Goal: Task Accomplishment & Management: Manage account settings

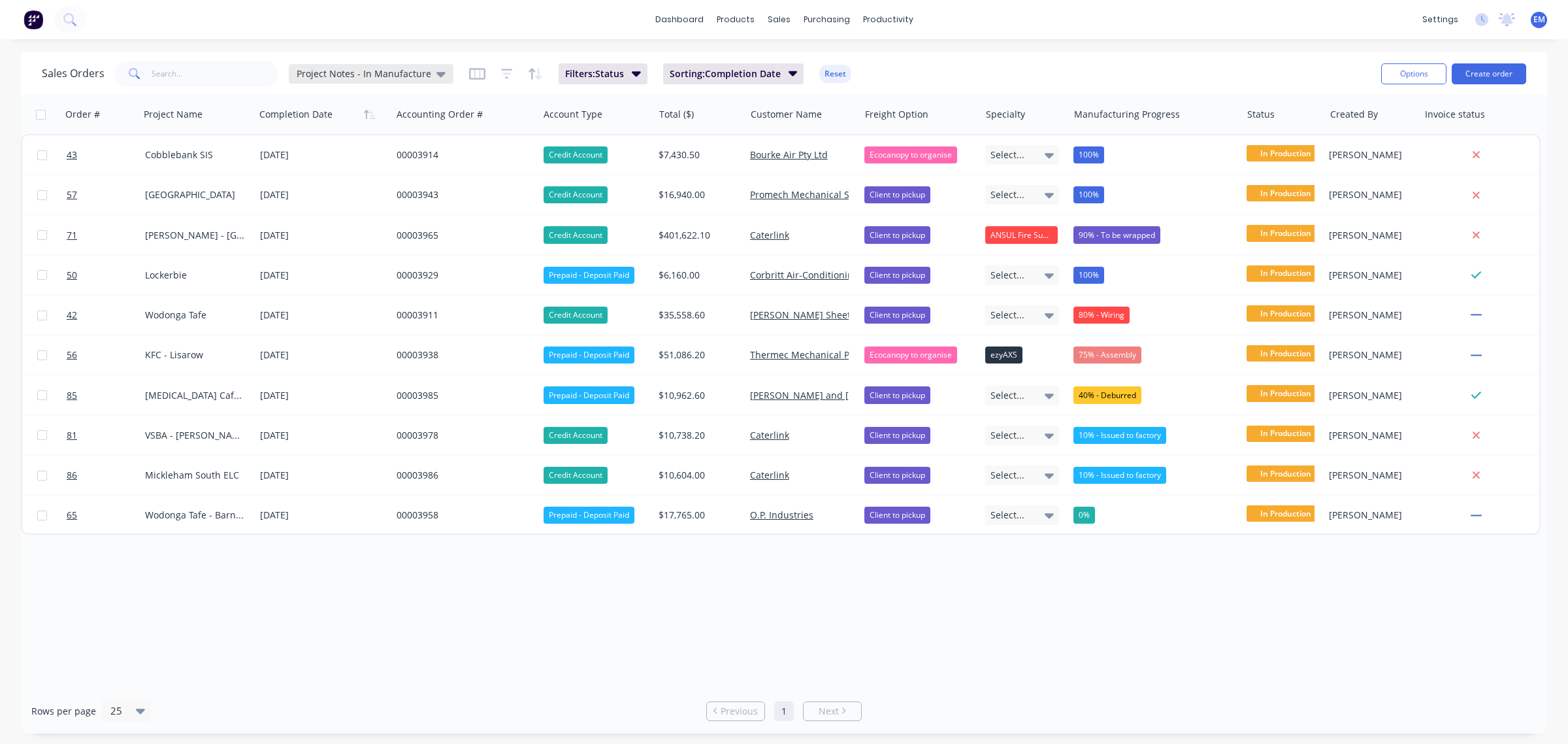
click at [436, 72] on icon at bounding box center [440, 74] width 9 height 6
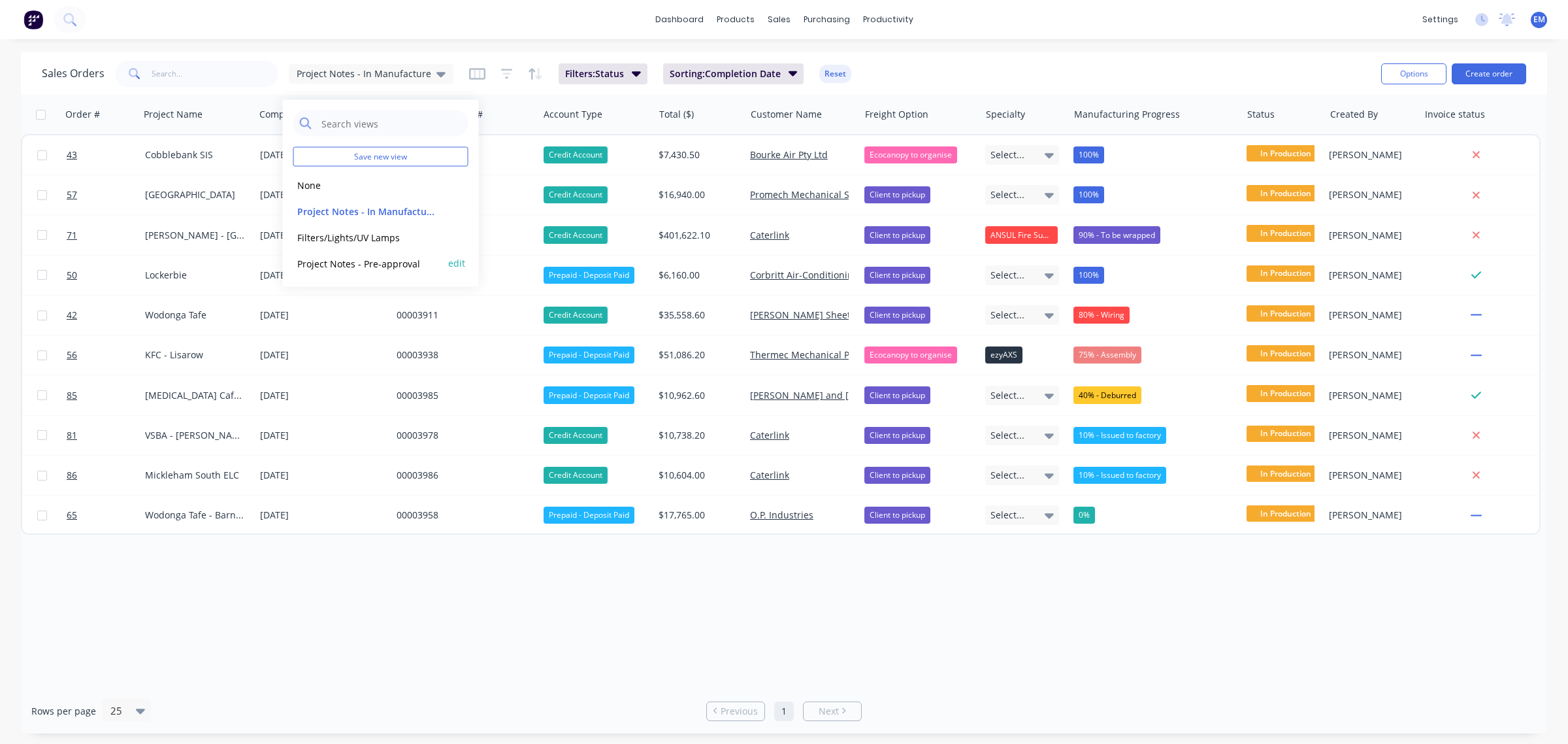
click at [399, 263] on button "Project Notes - Pre-approval" at bounding box center [367, 263] width 149 height 15
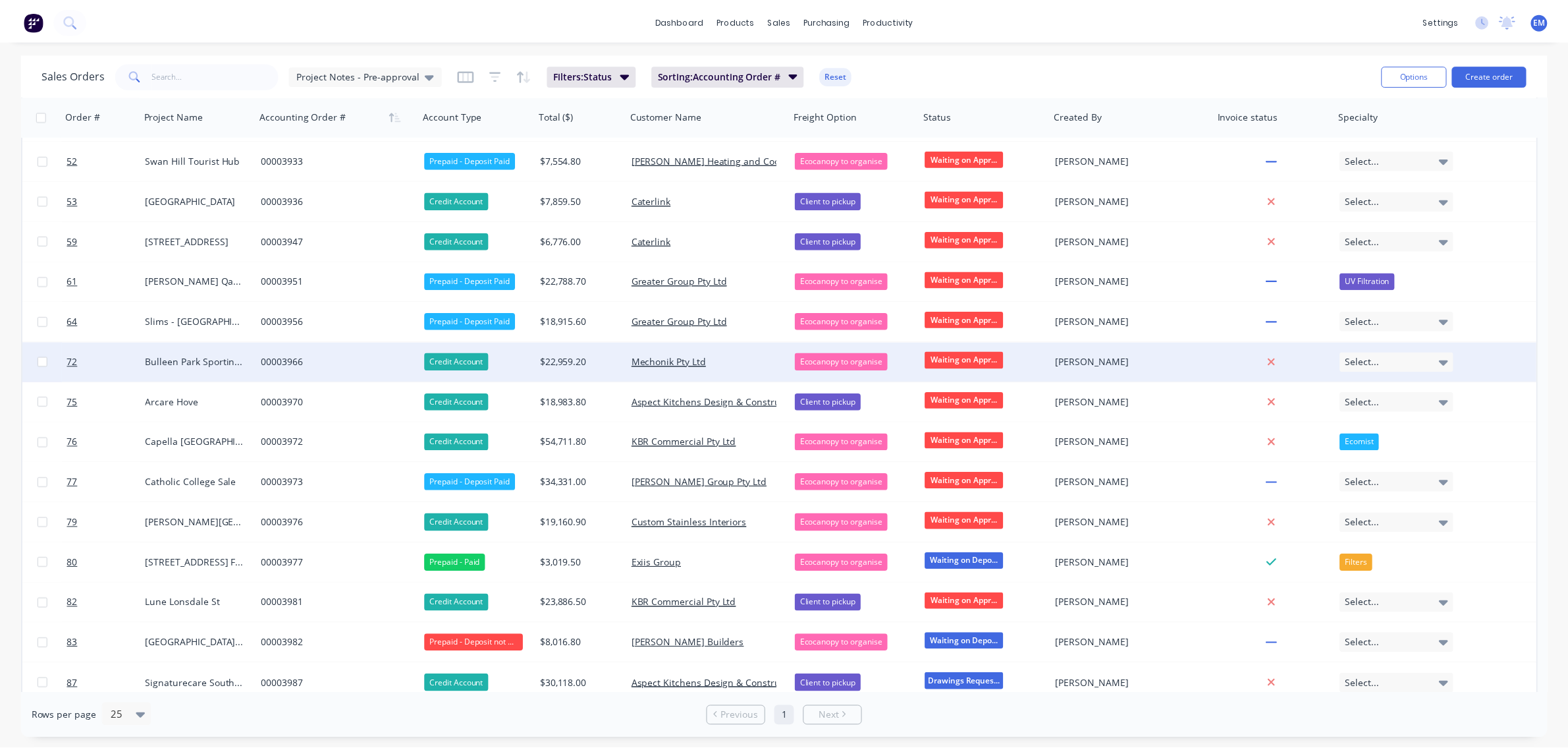
scroll to position [288, 0]
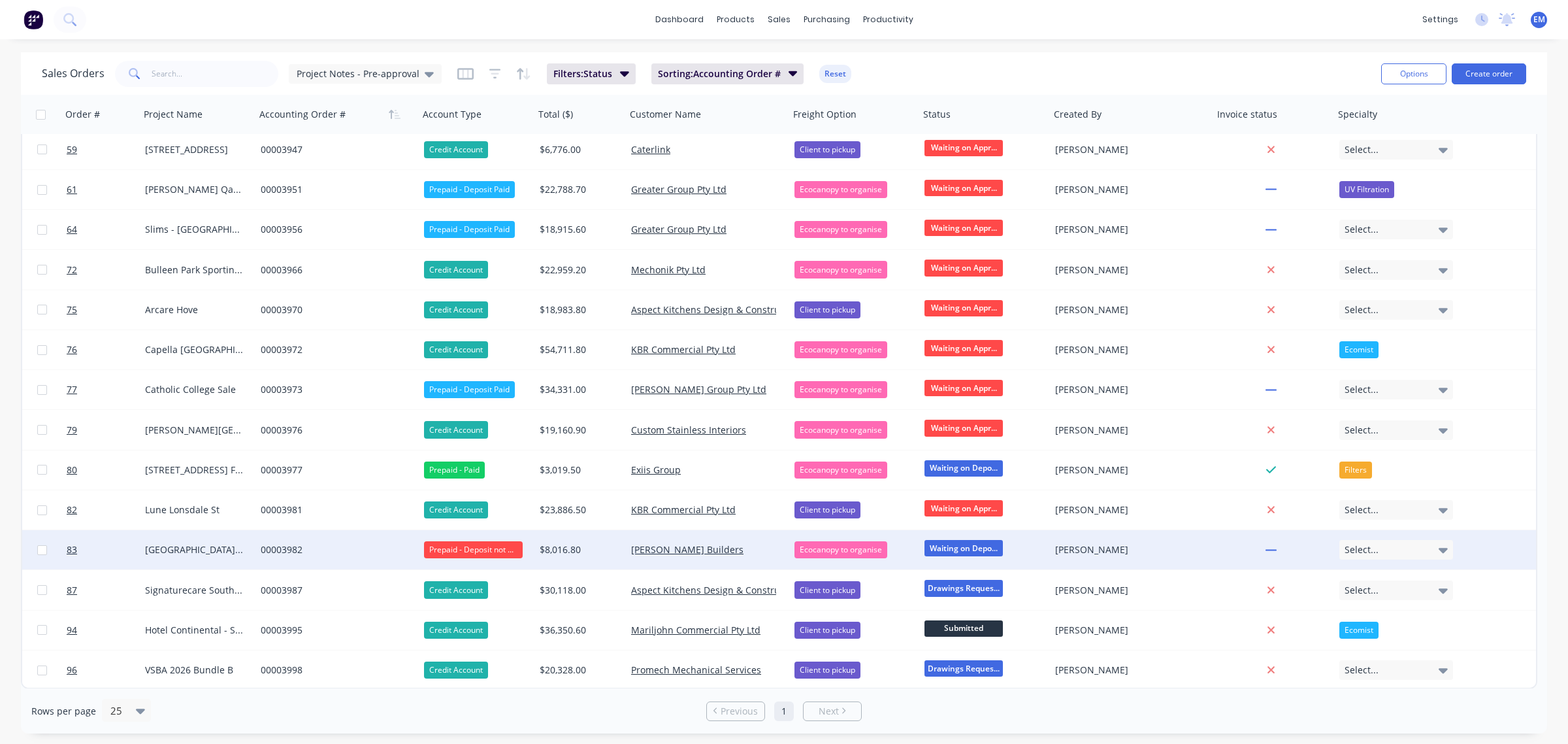
click at [278, 552] on div "00003982" at bounding box center [333, 549] width 145 height 13
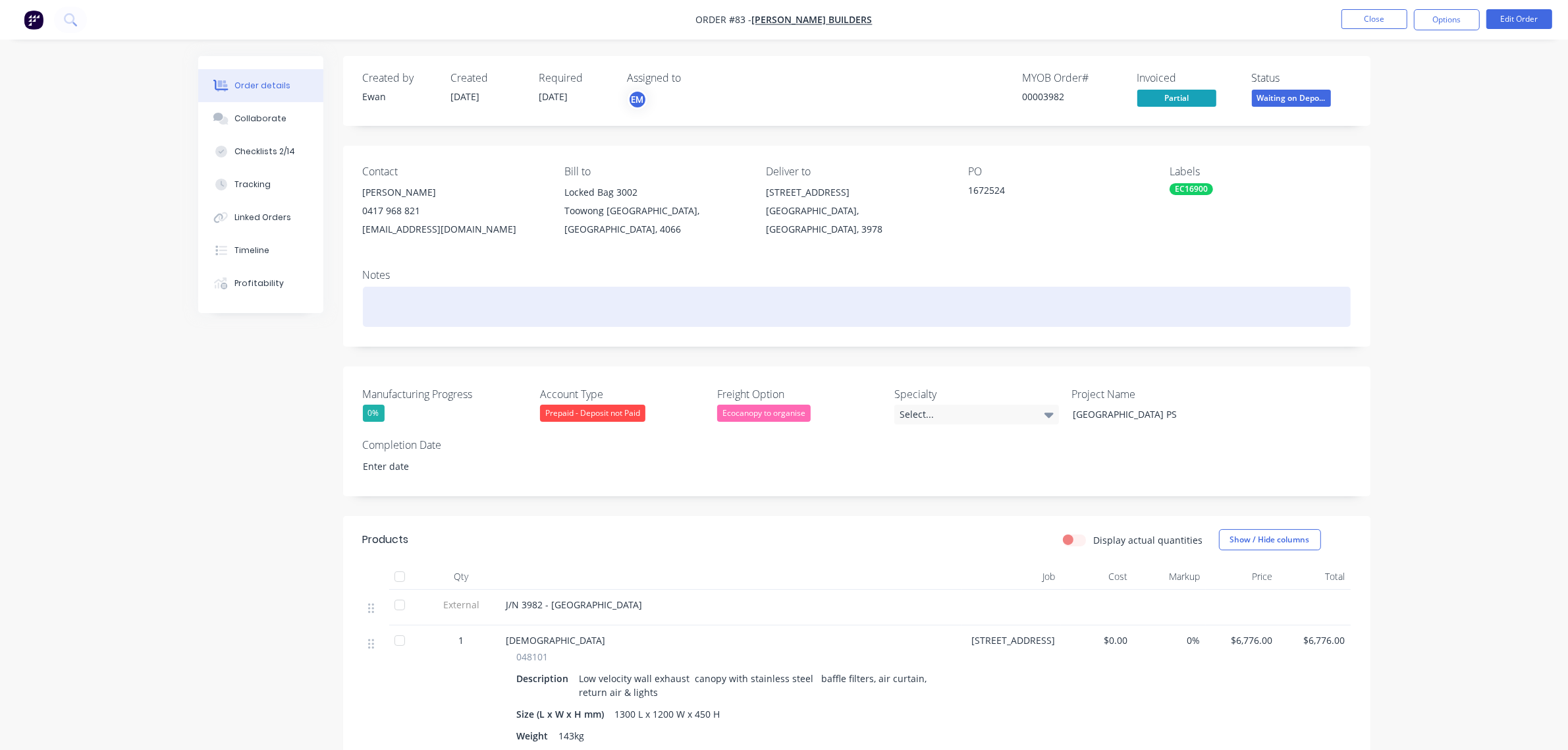
click at [370, 295] on div at bounding box center [856, 306] width 988 height 40
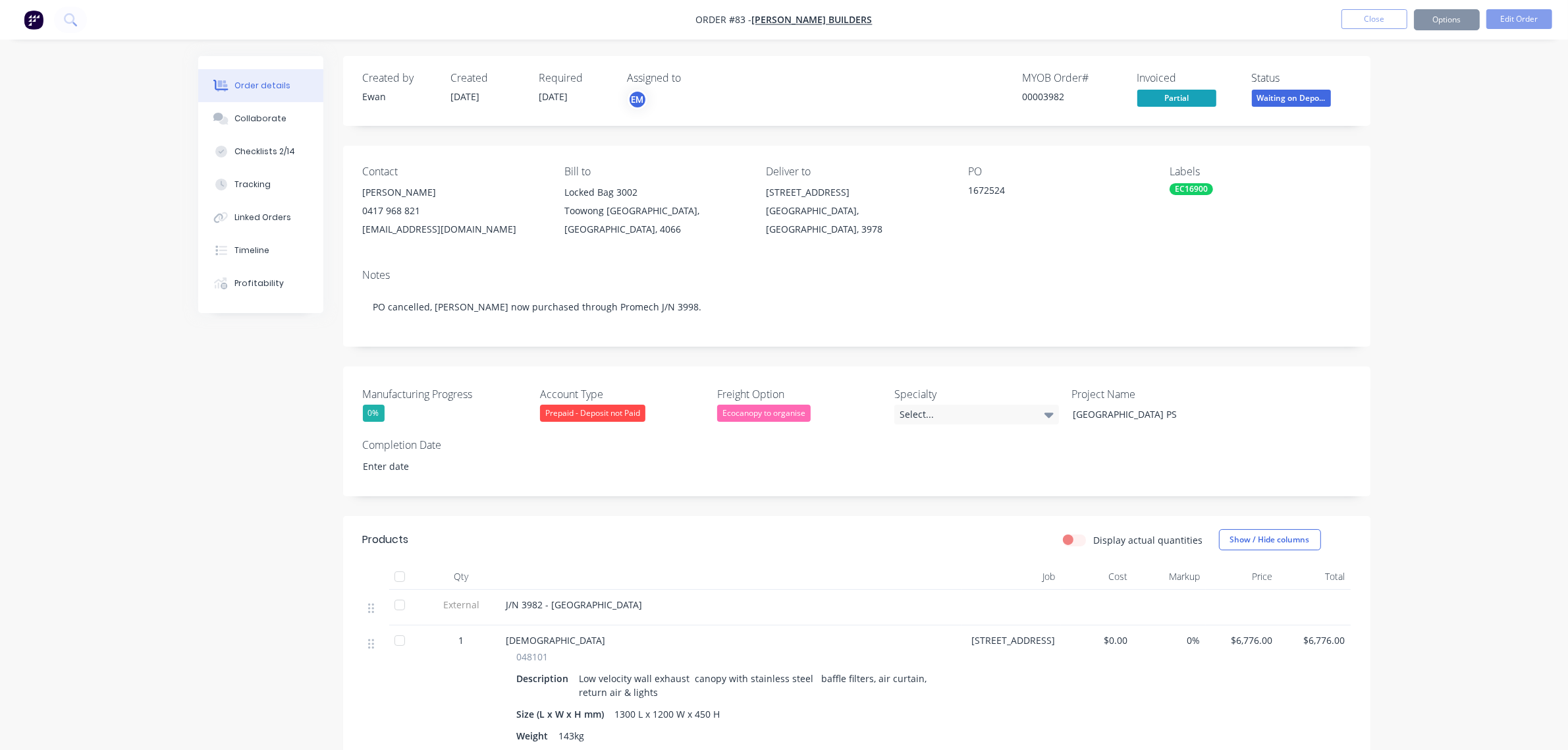
click at [671, 250] on div "Contact [PERSON_NAME] [PHONE_NUMBER] [EMAIL_ADDRESS][DOMAIN_NAME] Bill to Locke…" at bounding box center [857, 202] width 1028 height 113
click at [1457, 18] on button "Options" at bounding box center [1447, 20] width 66 height 21
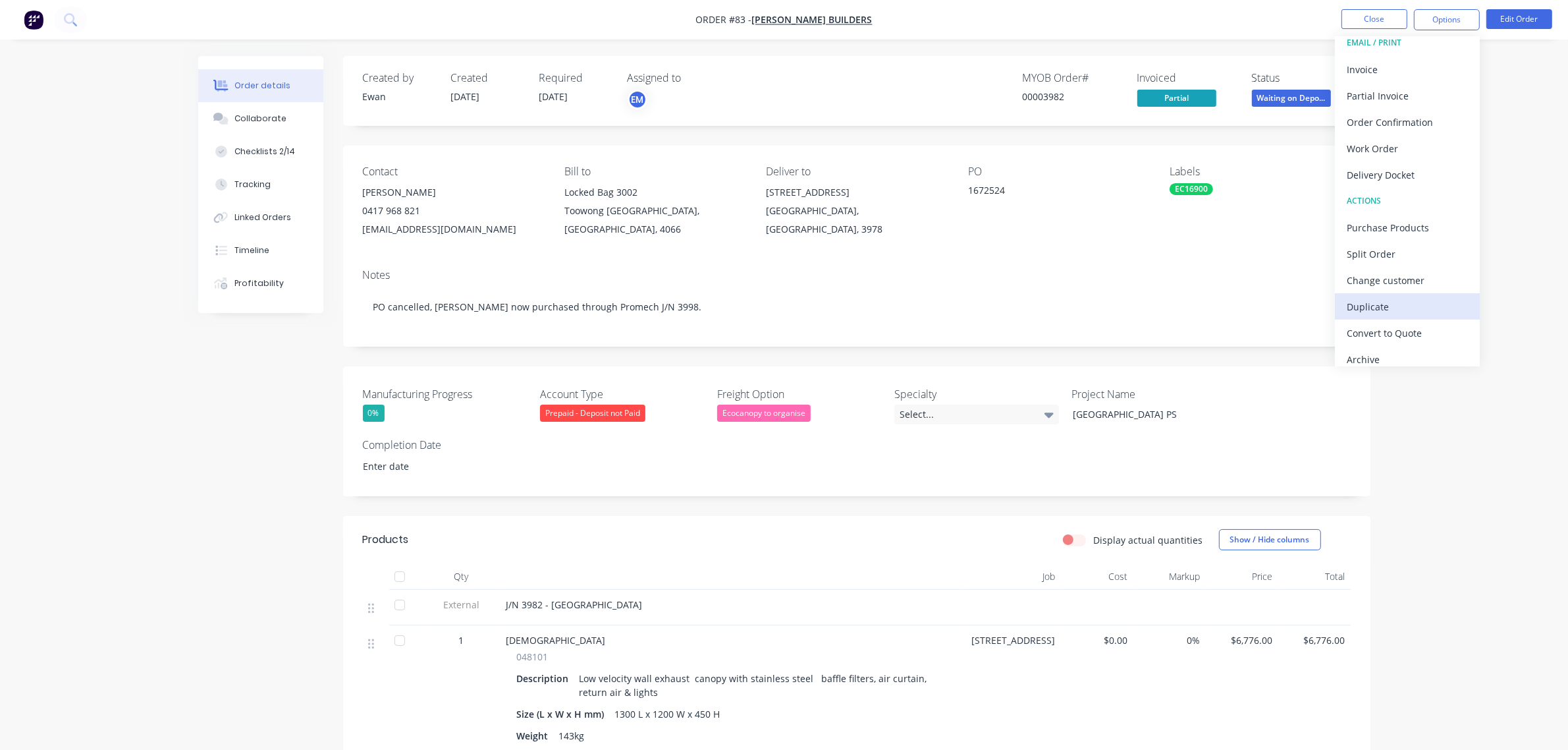
scroll to position [20, 0]
click at [1396, 268] on div "Change customer" at bounding box center [1407, 270] width 121 height 19
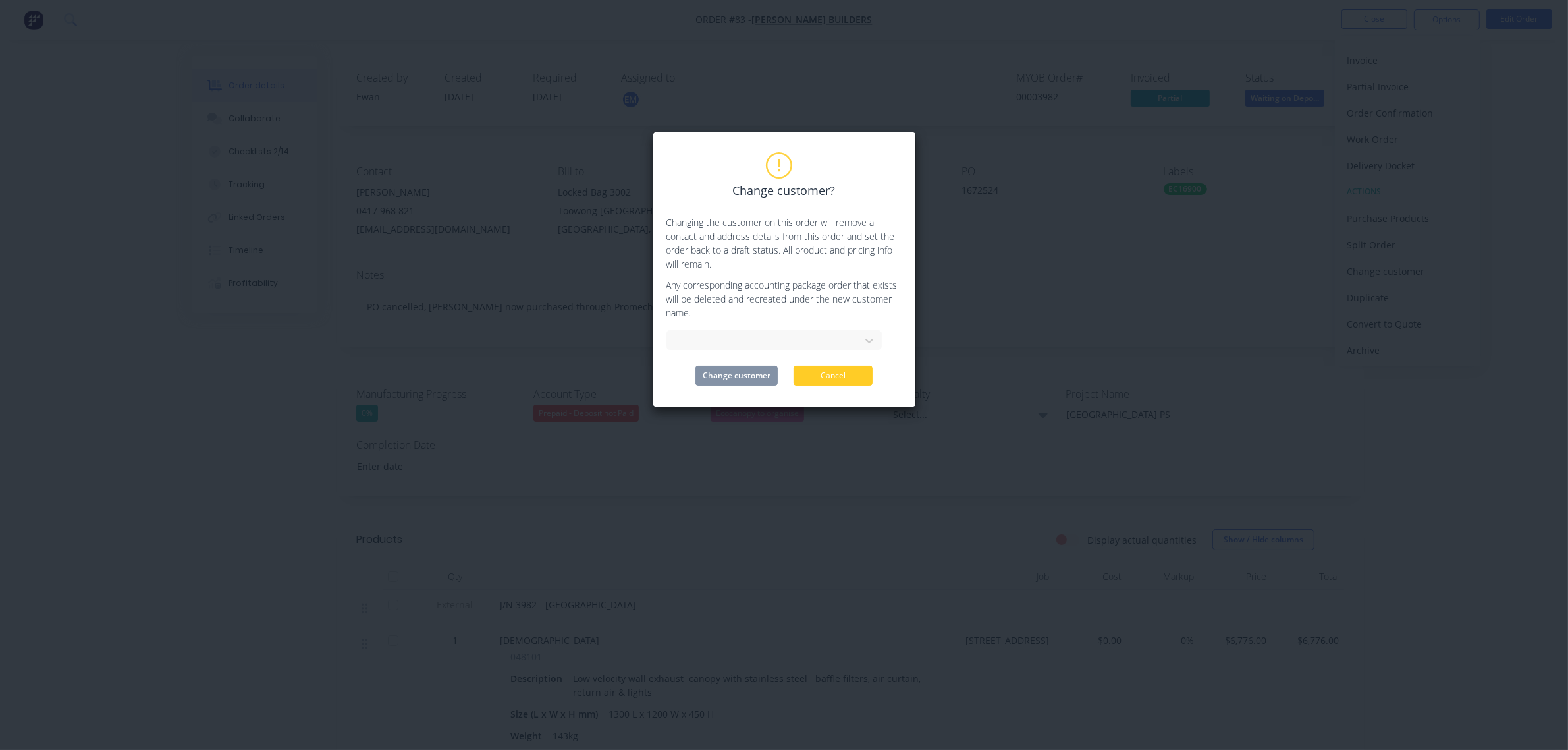
click at [821, 370] on button "Cancel" at bounding box center [833, 375] width 79 height 20
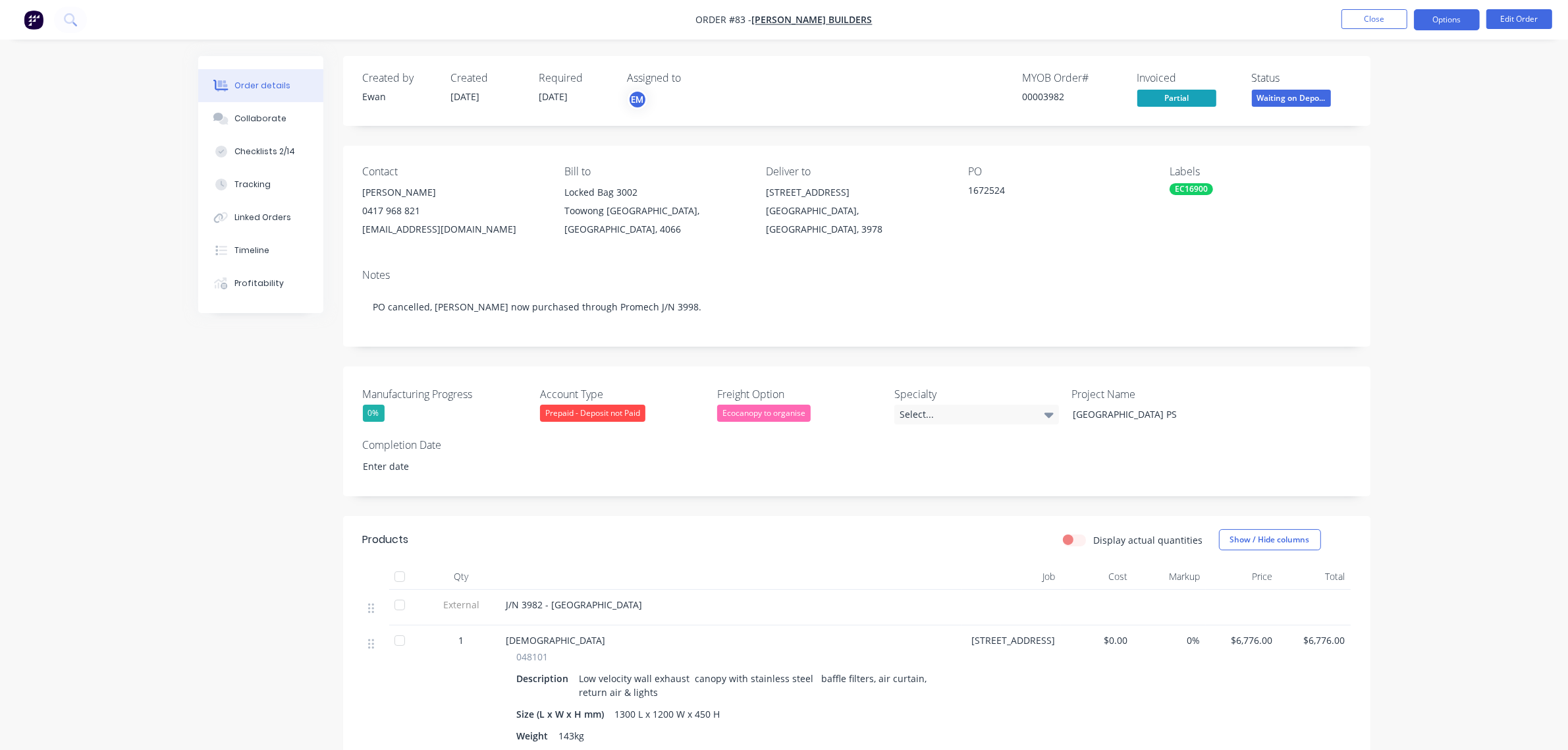
click at [1460, 21] on button "Options" at bounding box center [1447, 20] width 66 height 21
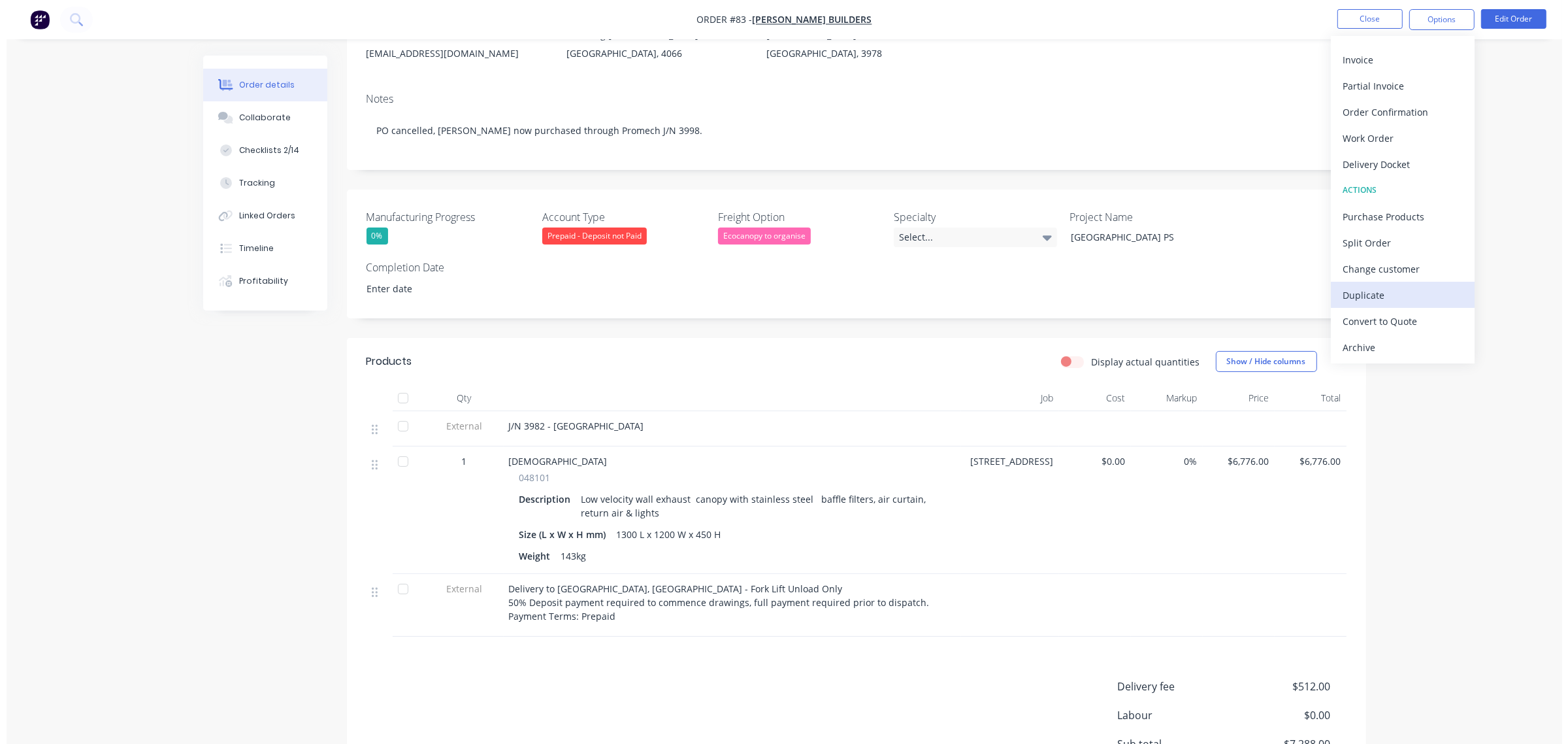
scroll to position [0, 0]
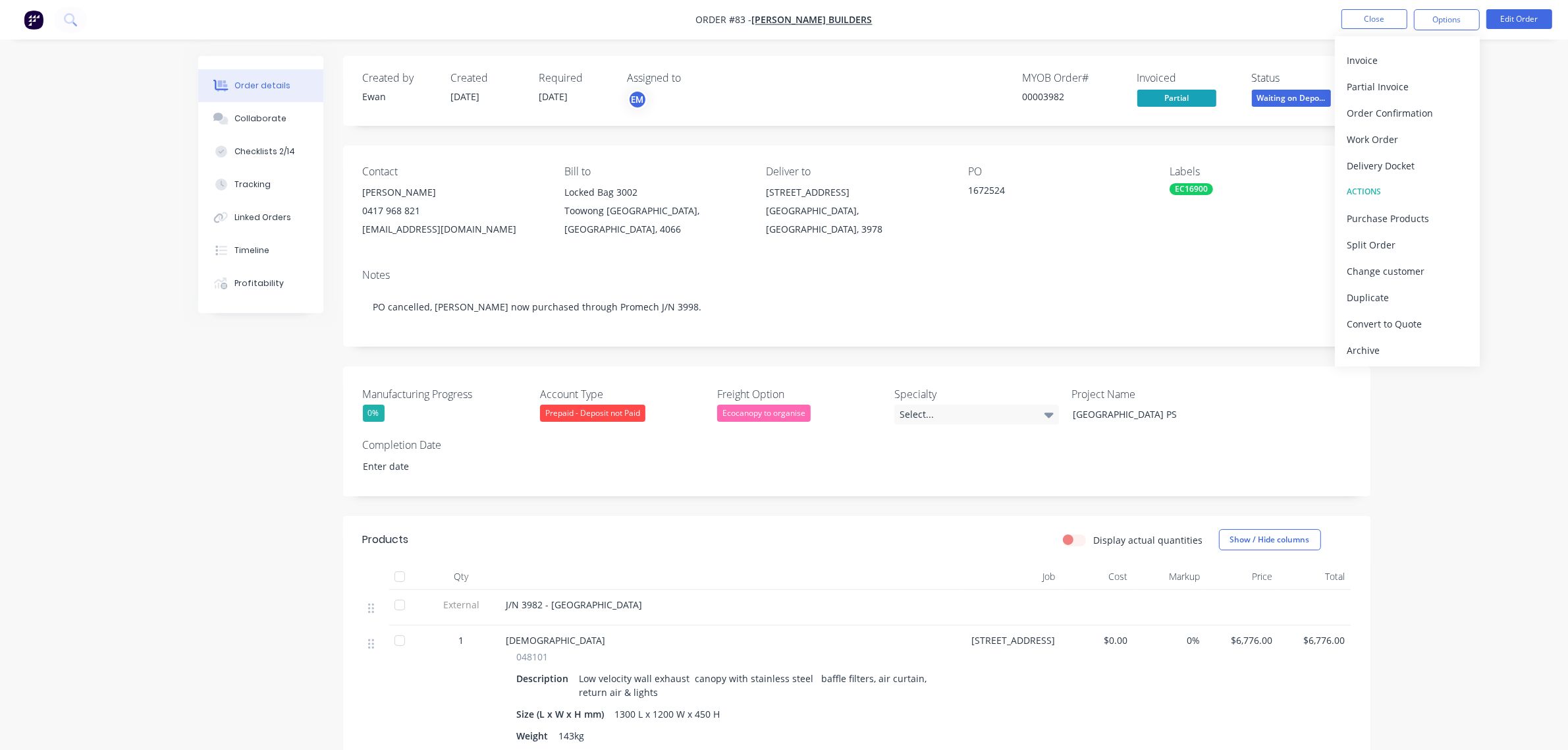
click at [1519, 313] on div "Order details Collaborate Checklists 2/14 Tracking Linked Orders Timeline Profi…" at bounding box center [784, 540] width 1568 height 1081
click at [1383, 18] on button "Close" at bounding box center [1374, 19] width 66 height 20
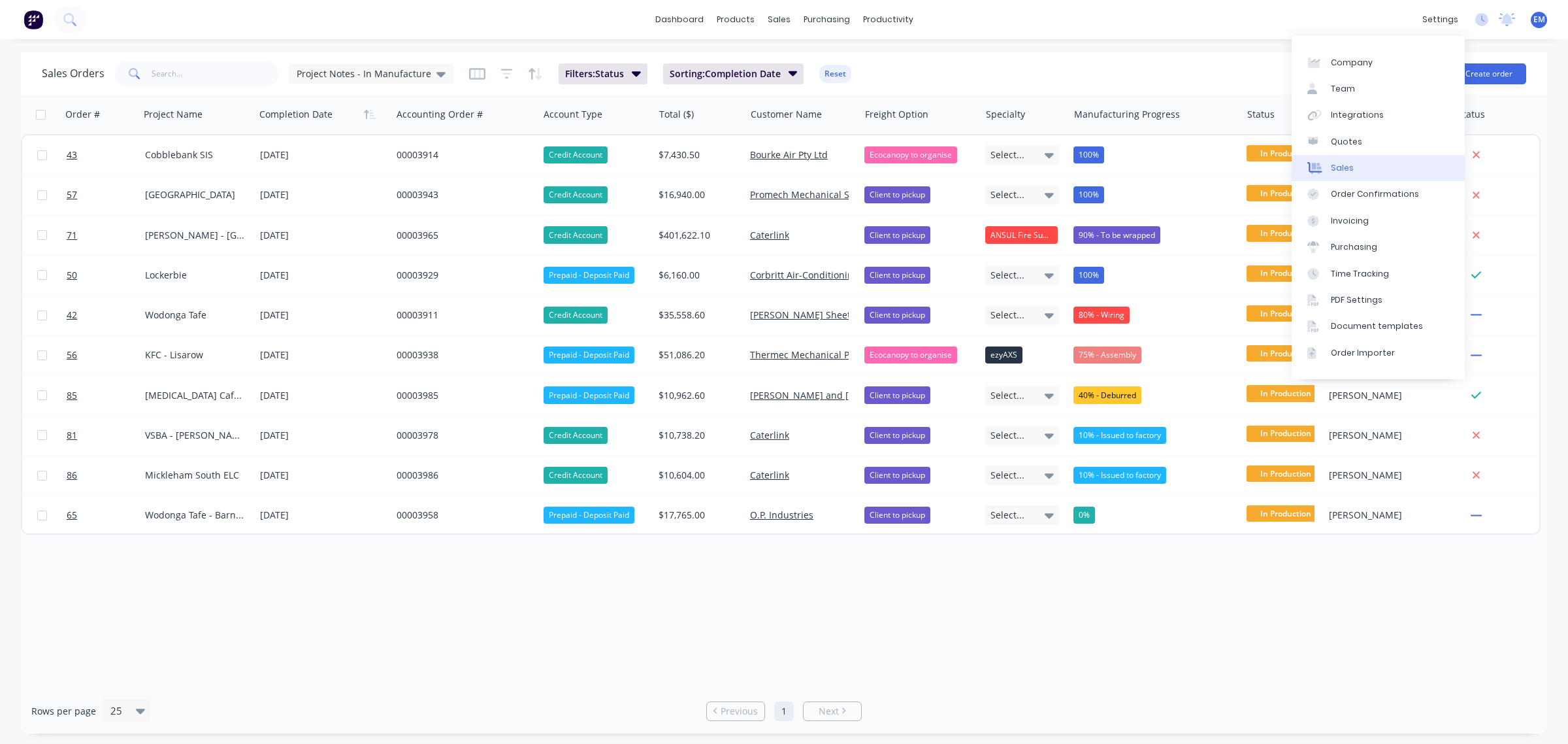
click at [1363, 165] on link "Sales" at bounding box center [1378, 168] width 173 height 26
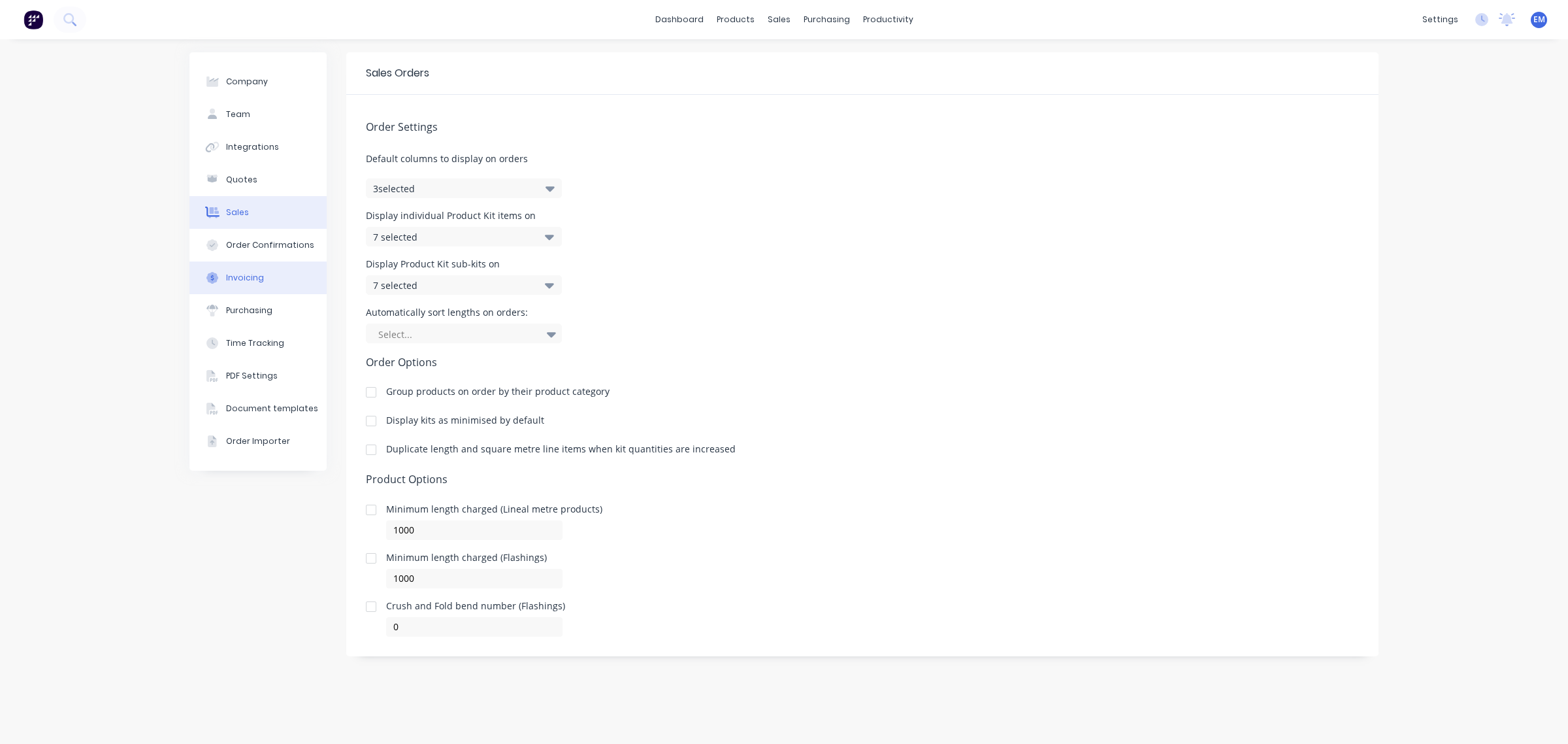
click at [244, 276] on div "Invoicing" at bounding box center [244, 277] width 38 height 12
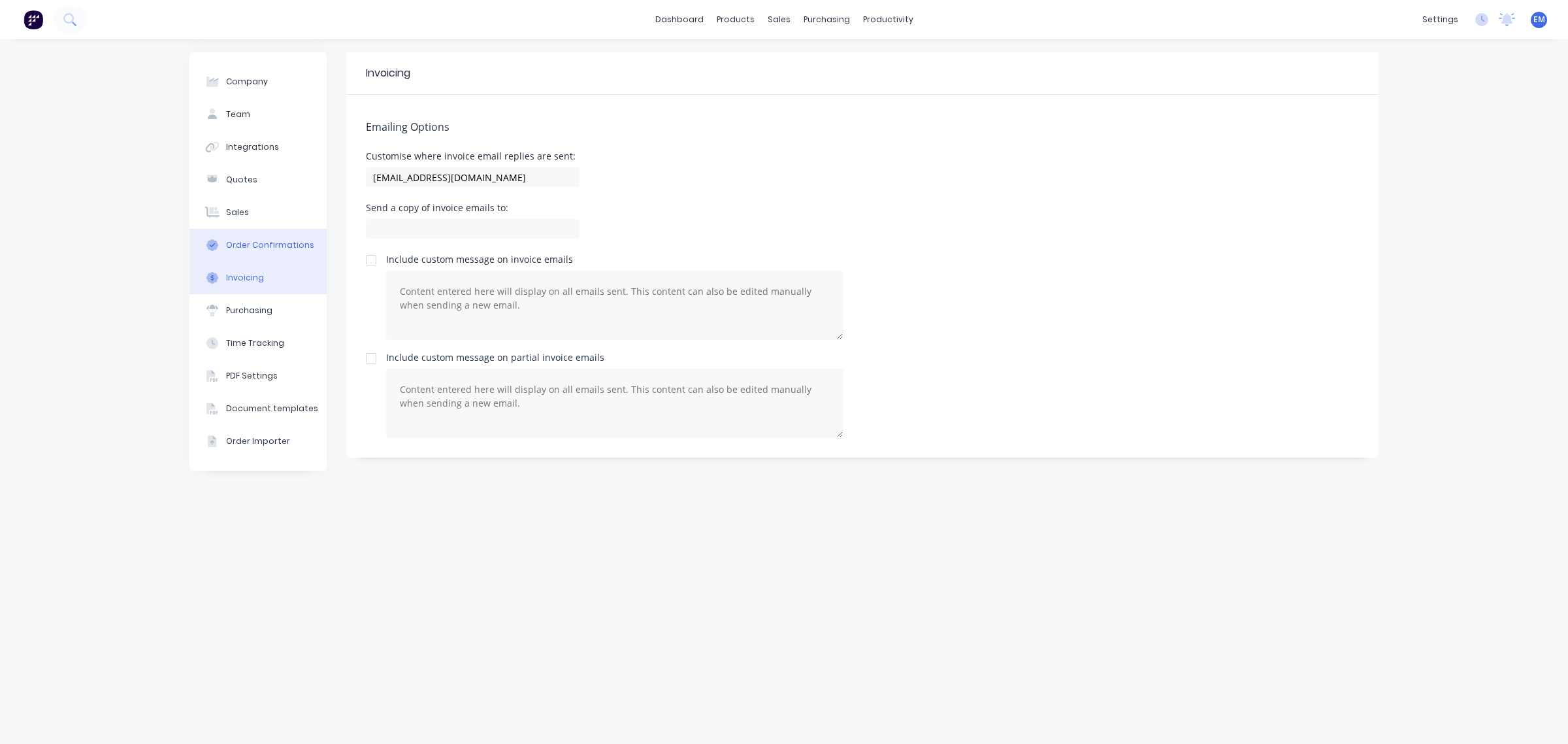
click at [256, 240] on div "Order Confirmations" at bounding box center [269, 245] width 88 height 12
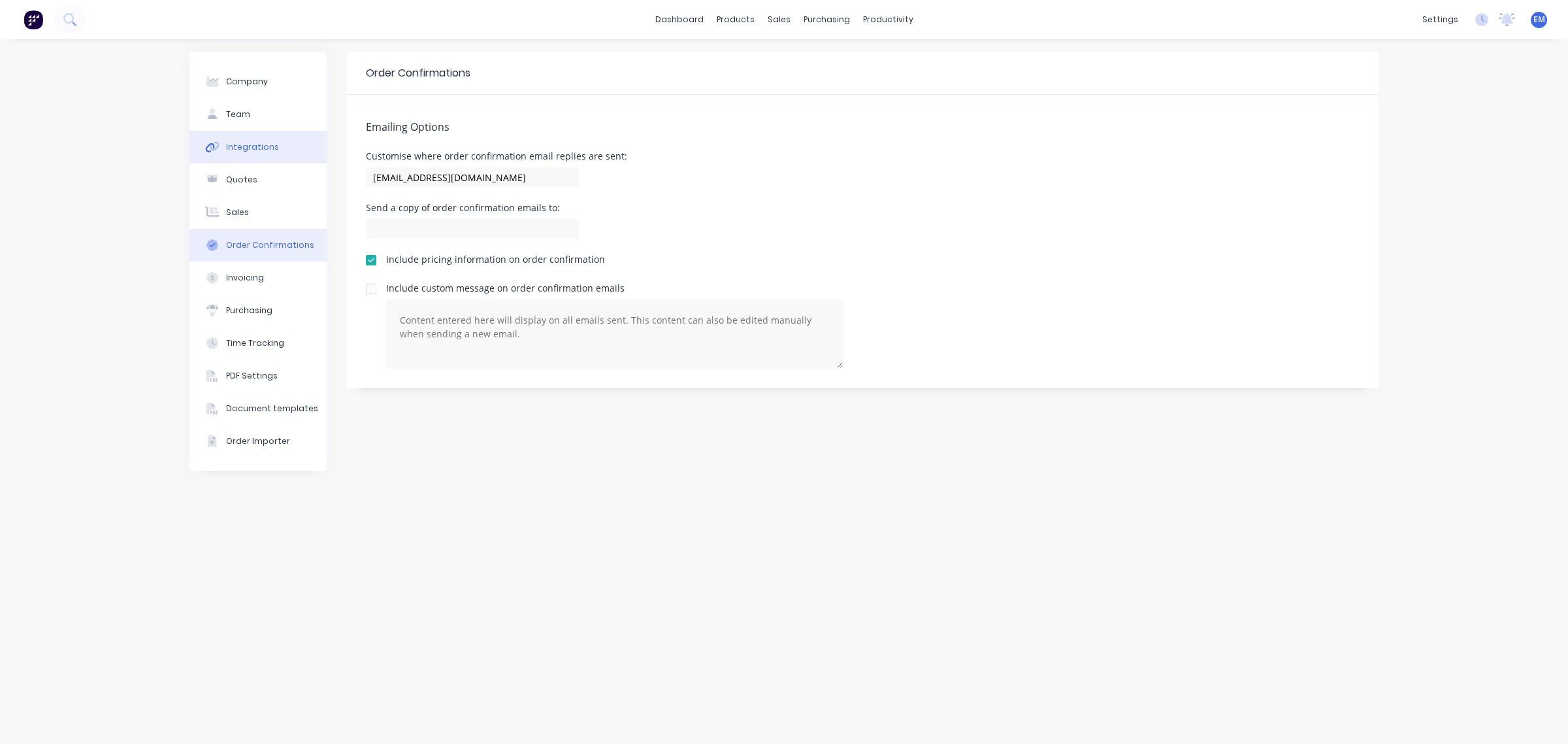
click at [243, 149] on div "Integrations" at bounding box center [252, 147] width 53 height 12
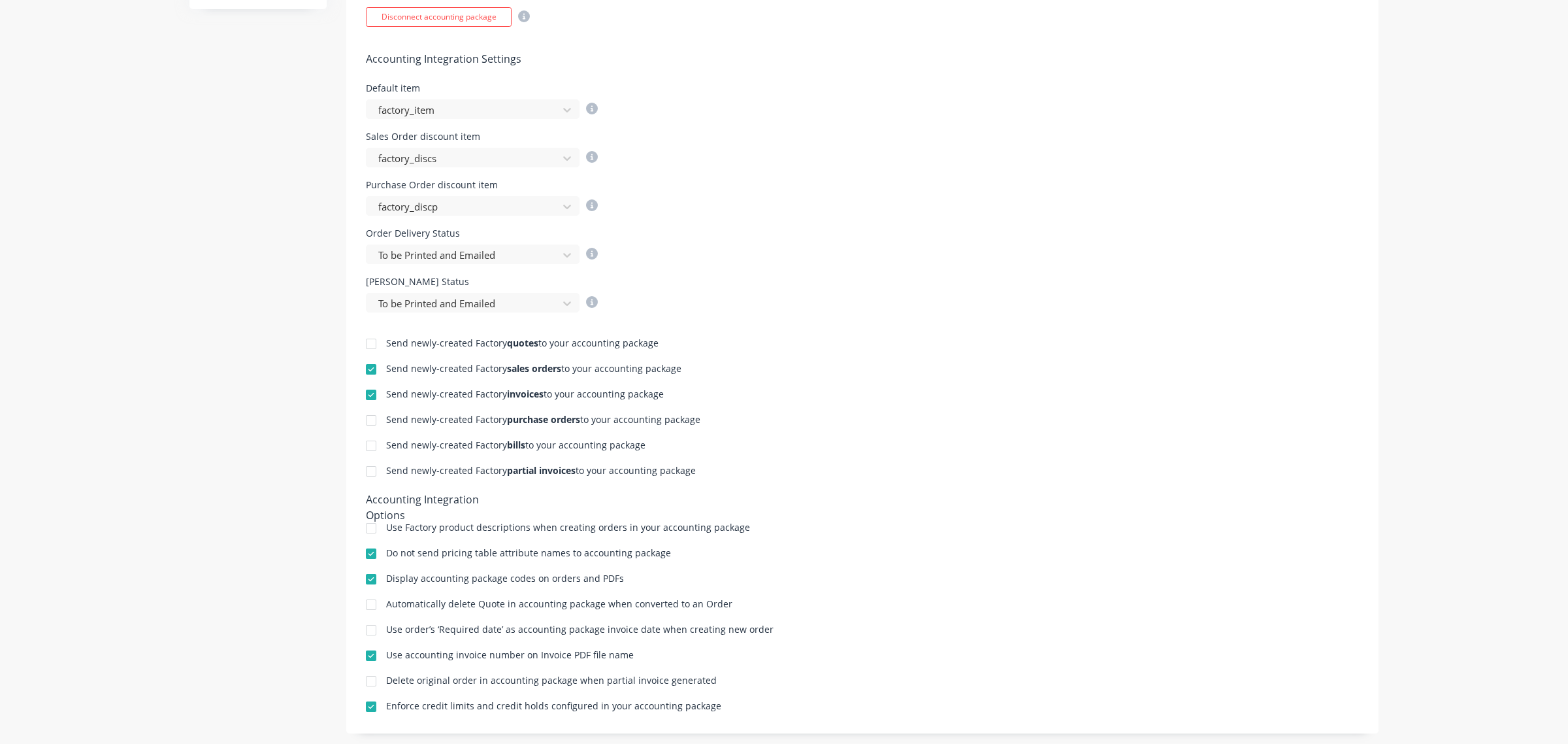
scroll to position [485, 0]
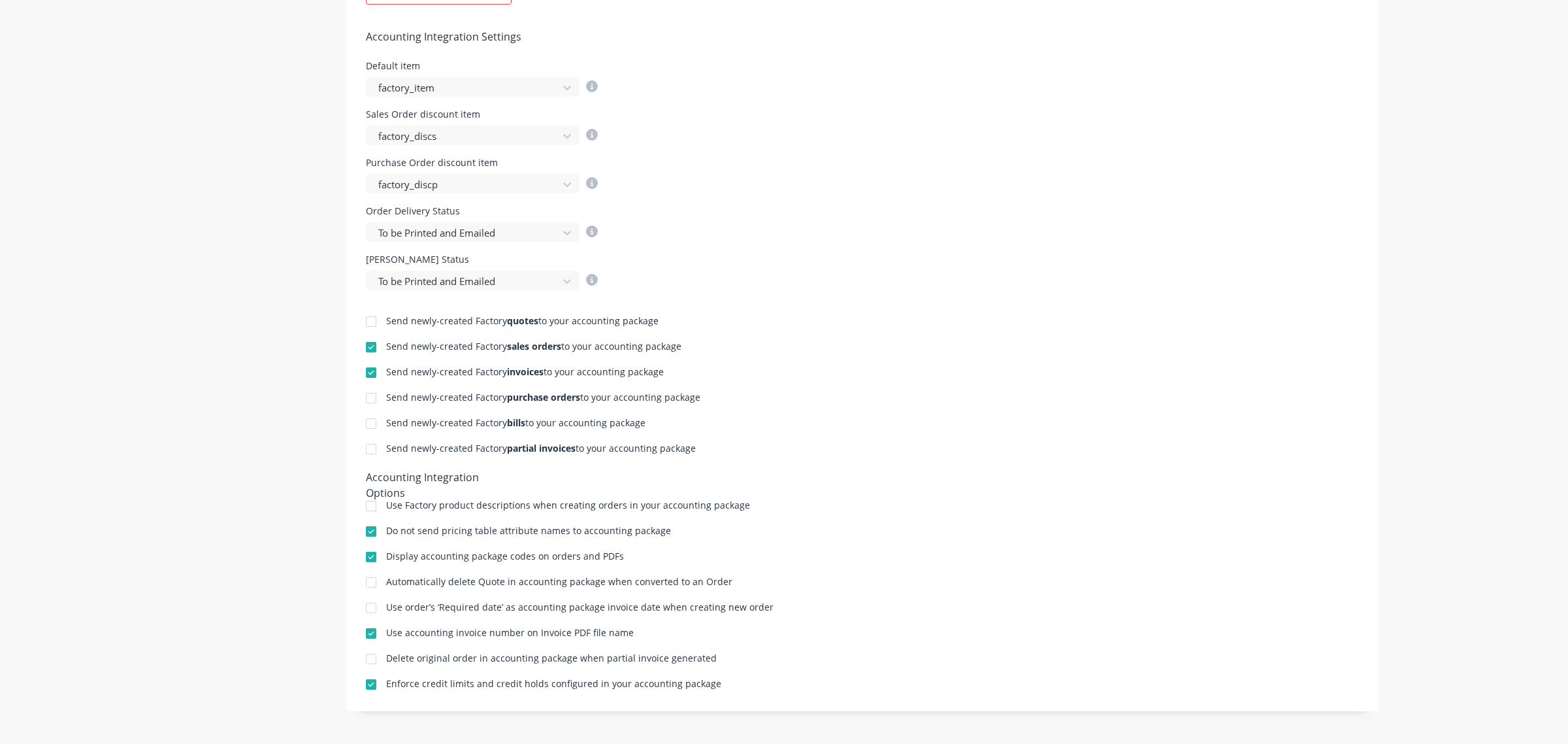
click at [367, 506] on div at bounding box center [372, 506] width 26 height 26
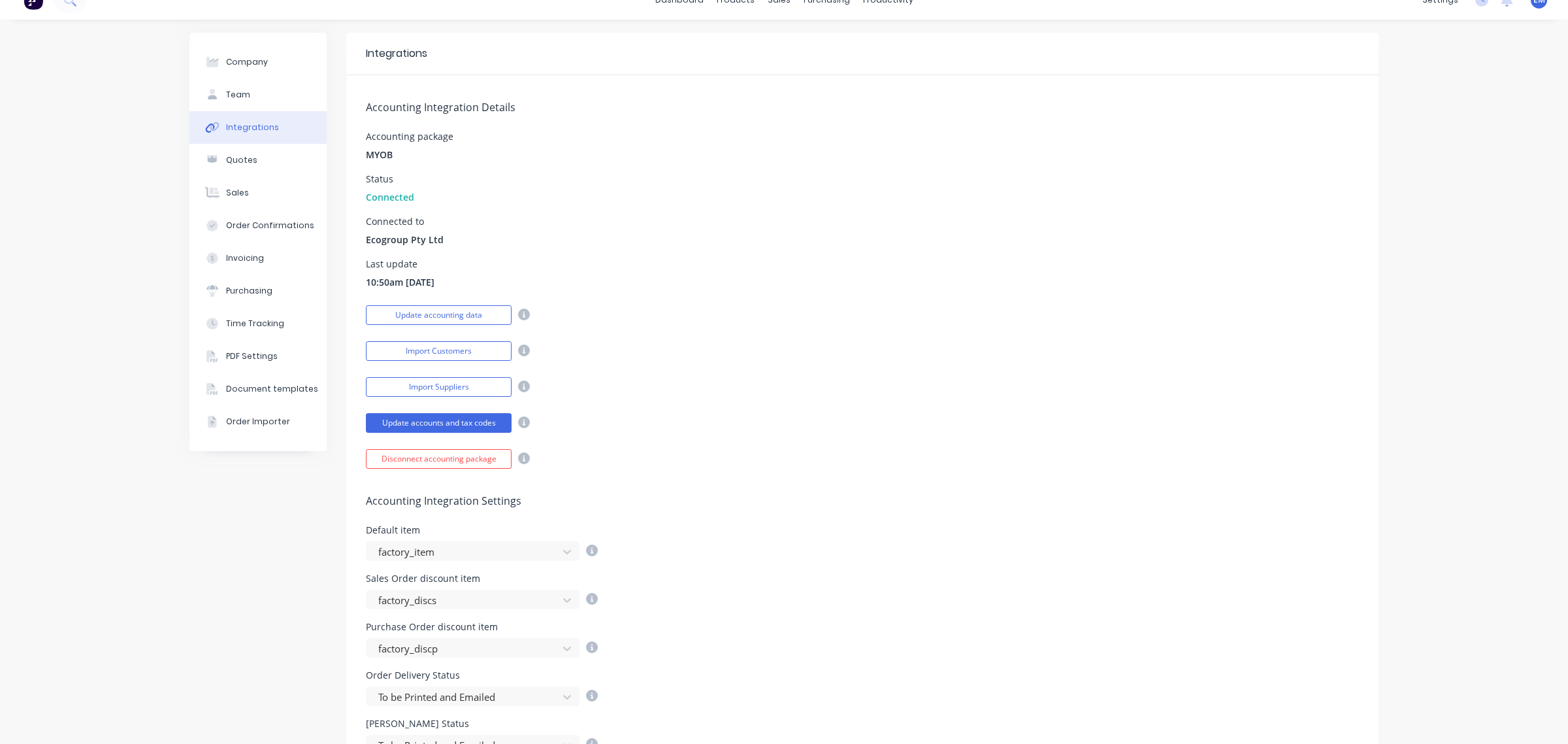
scroll to position [0, 0]
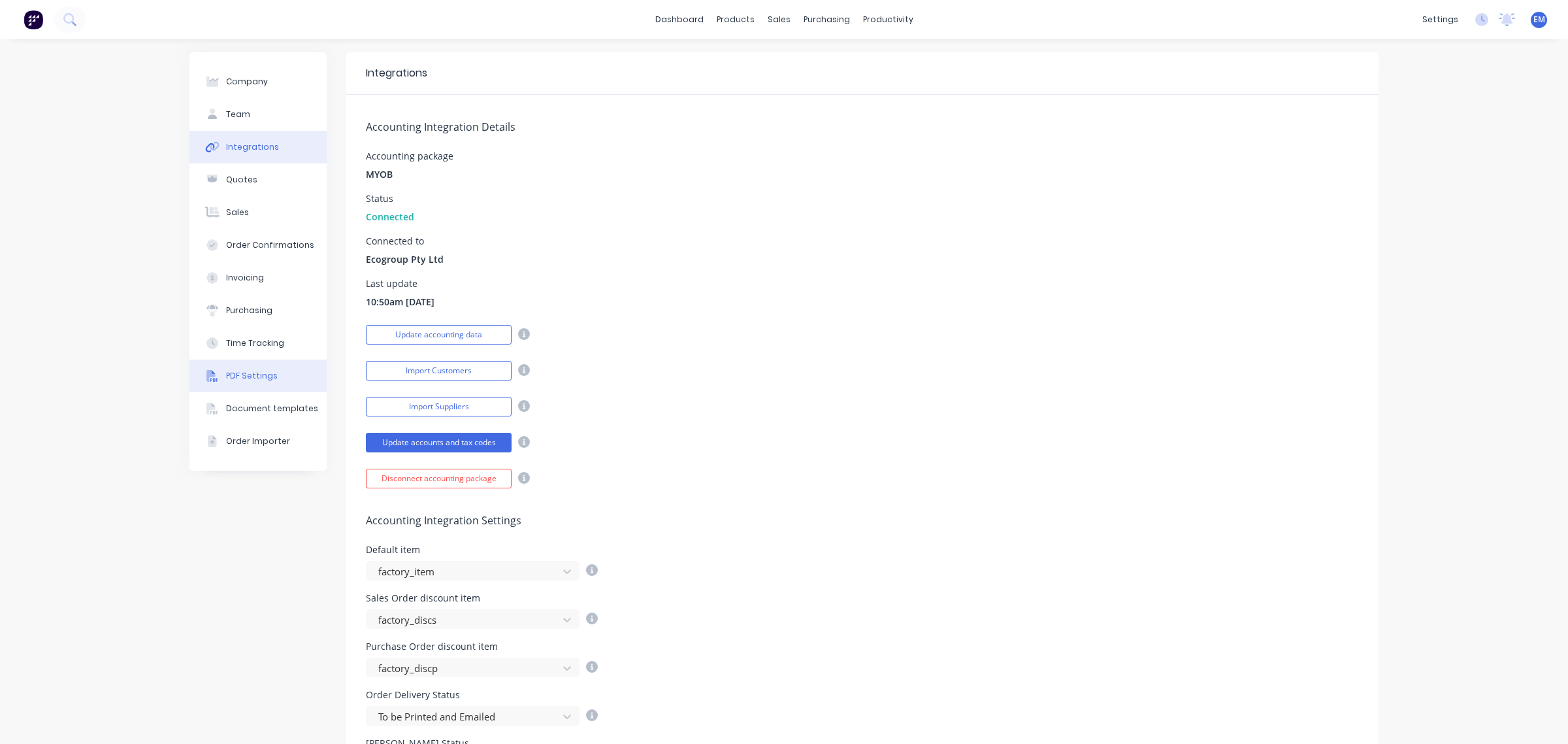
click at [227, 382] on button "PDF Settings" at bounding box center [258, 375] width 137 height 33
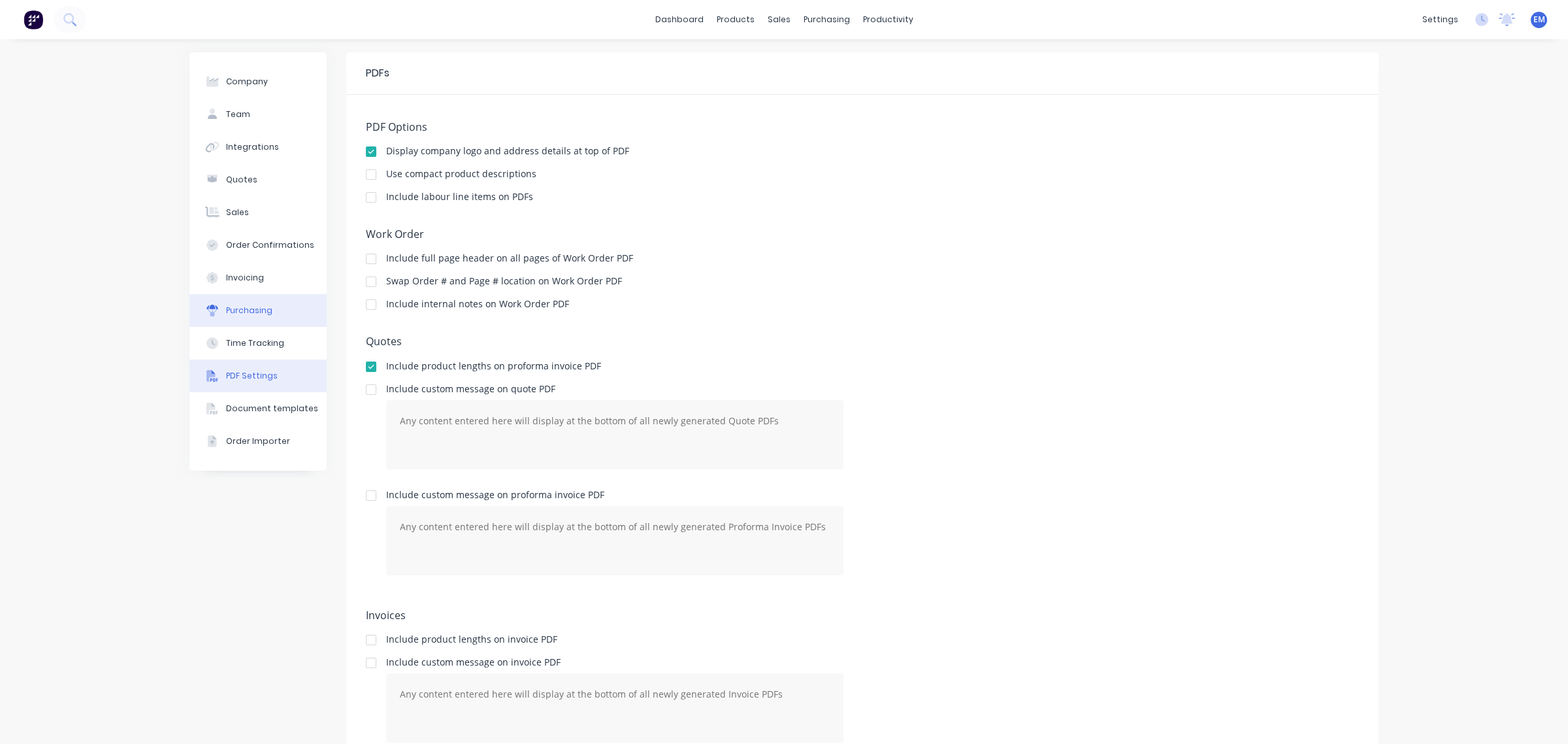
click at [243, 304] on div "Purchasing" at bounding box center [249, 310] width 47 height 12
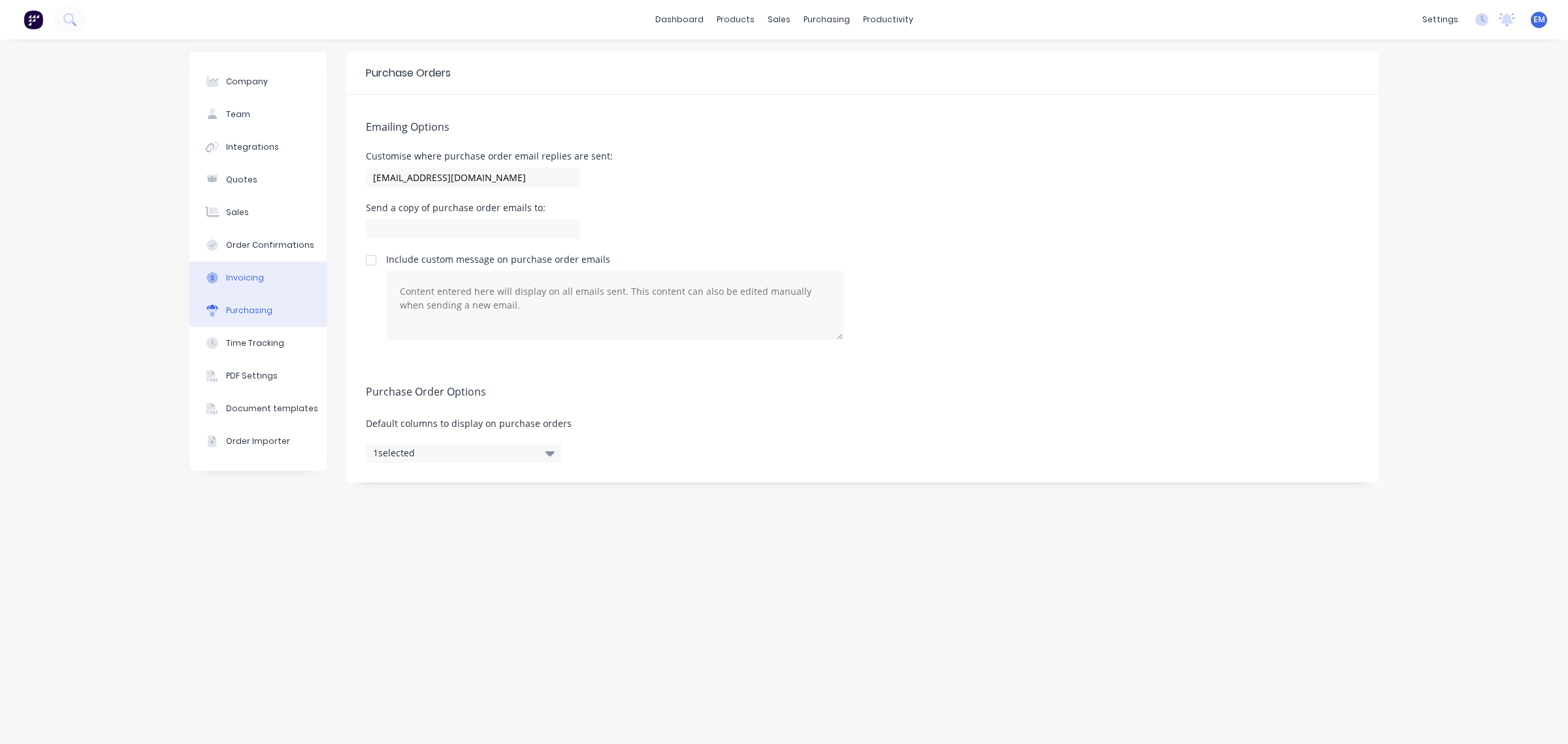
click at [256, 280] on div "Invoicing" at bounding box center [244, 277] width 38 height 12
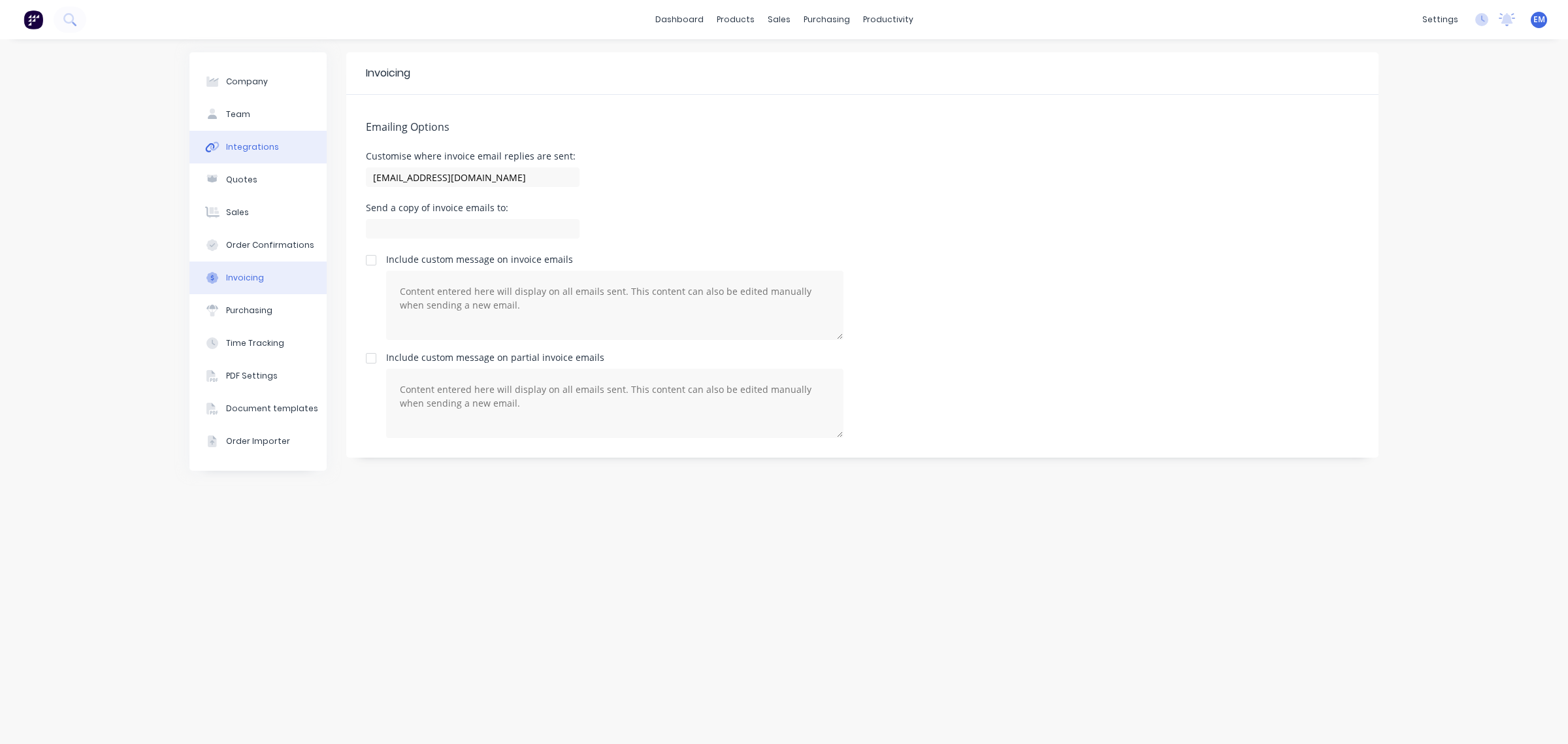
click at [248, 142] on div "Integrations" at bounding box center [252, 147] width 53 height 12
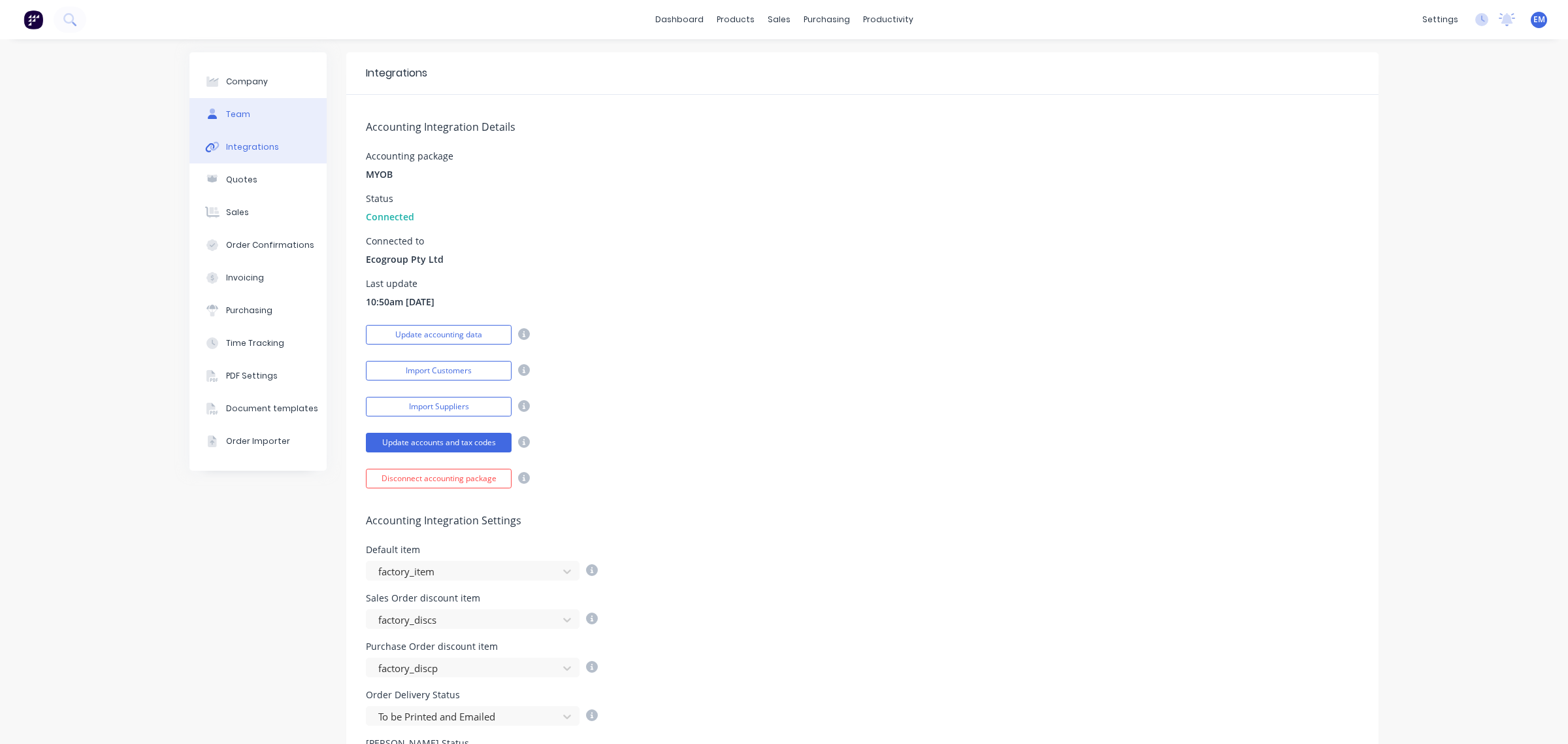
click at [217, 115] on button "Team" at bounding box center [258, 114] width 137 height 33
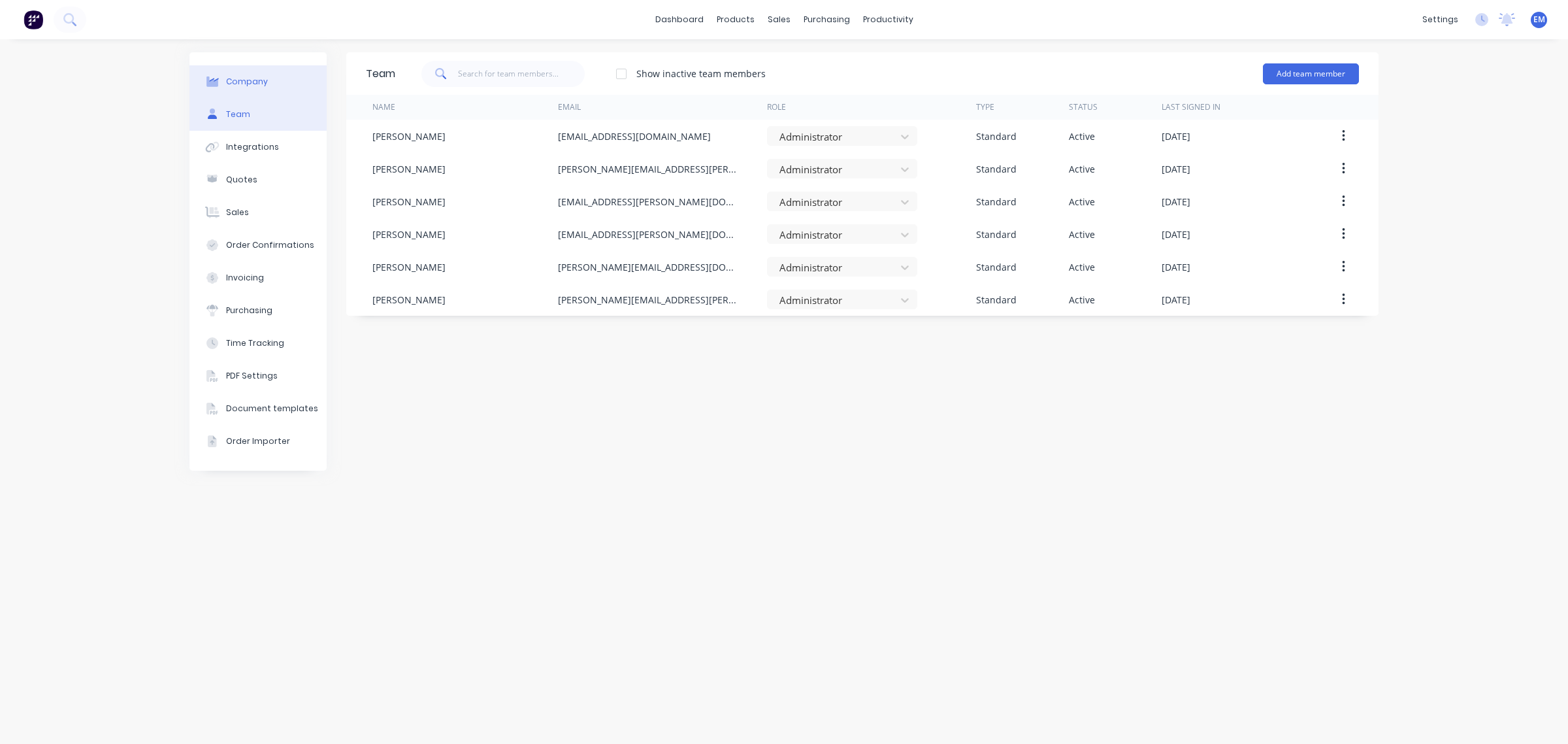
click at [227, 86] on div "Company" at bounding box center [247, 81] width 42 height 12
select select "AU"
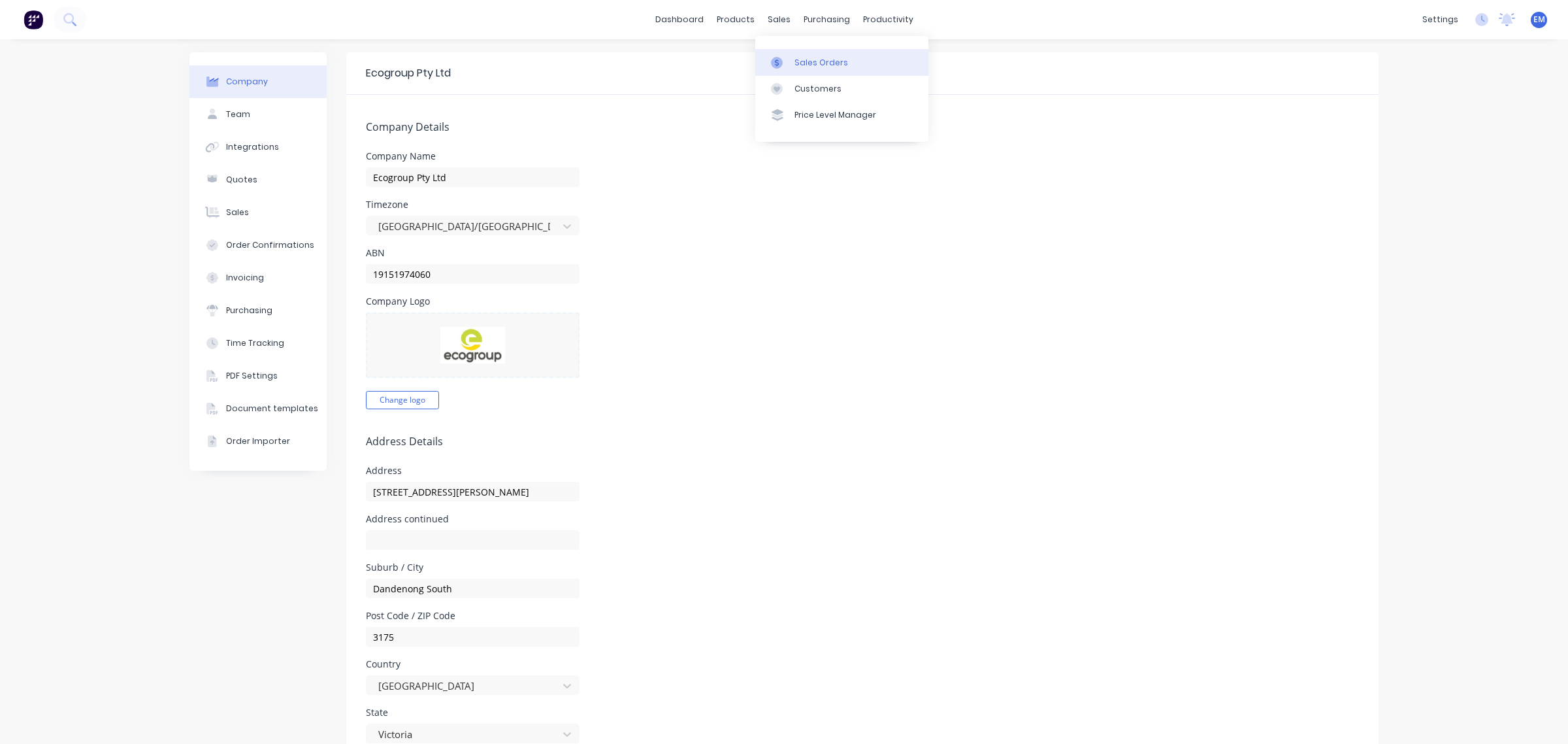
click at [788, 60] on div at bounding box center [781, 63] width 19 height 12
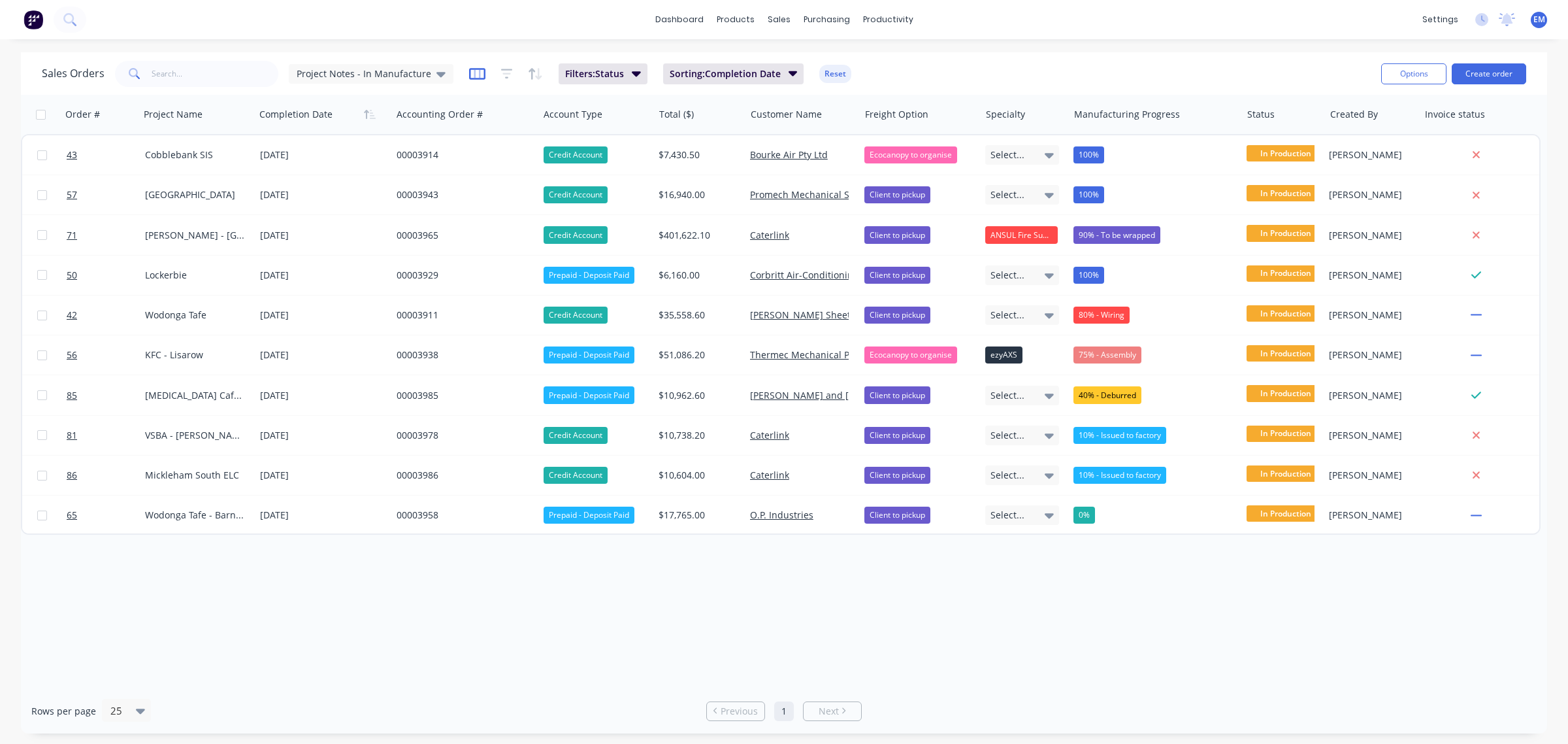
click at [478, 69] on icon "button" at bounding box center [477, 74] width 17 height 12
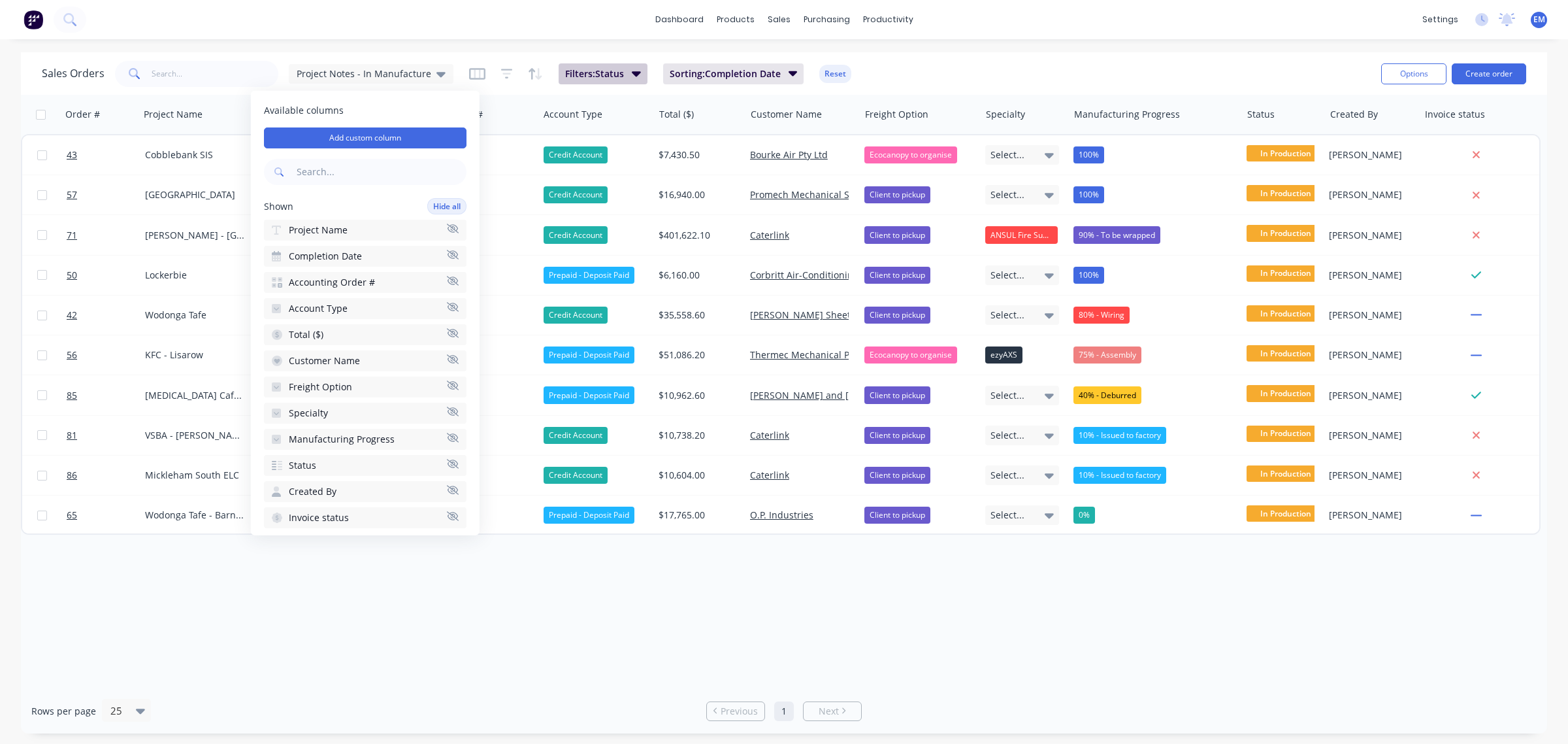
click at [597, 70] on span "Filters: Status" at bounding box center [594, 74] width 59 height 13
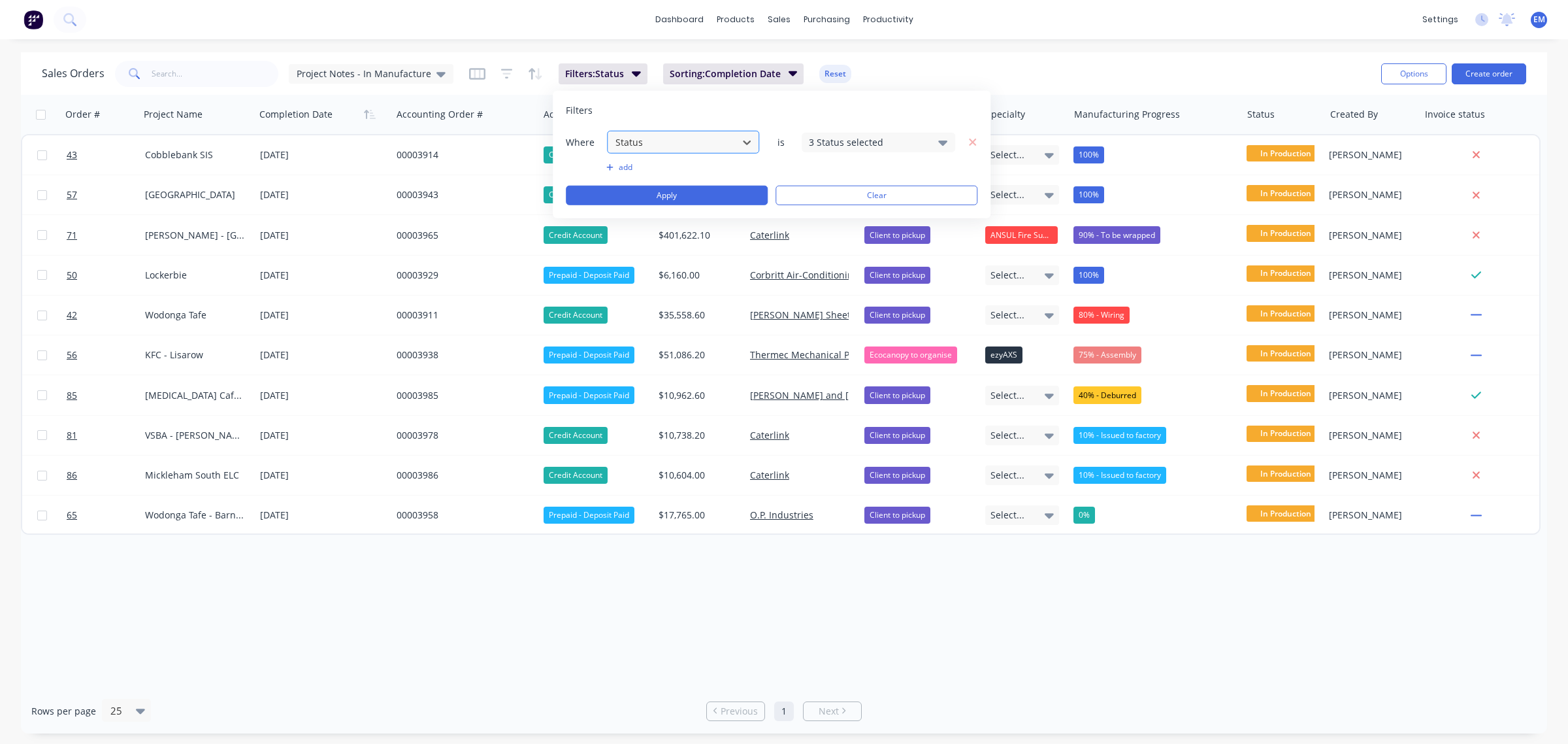
click at [683, 139] on div at bounding box center [672, 142] width 117 height 17
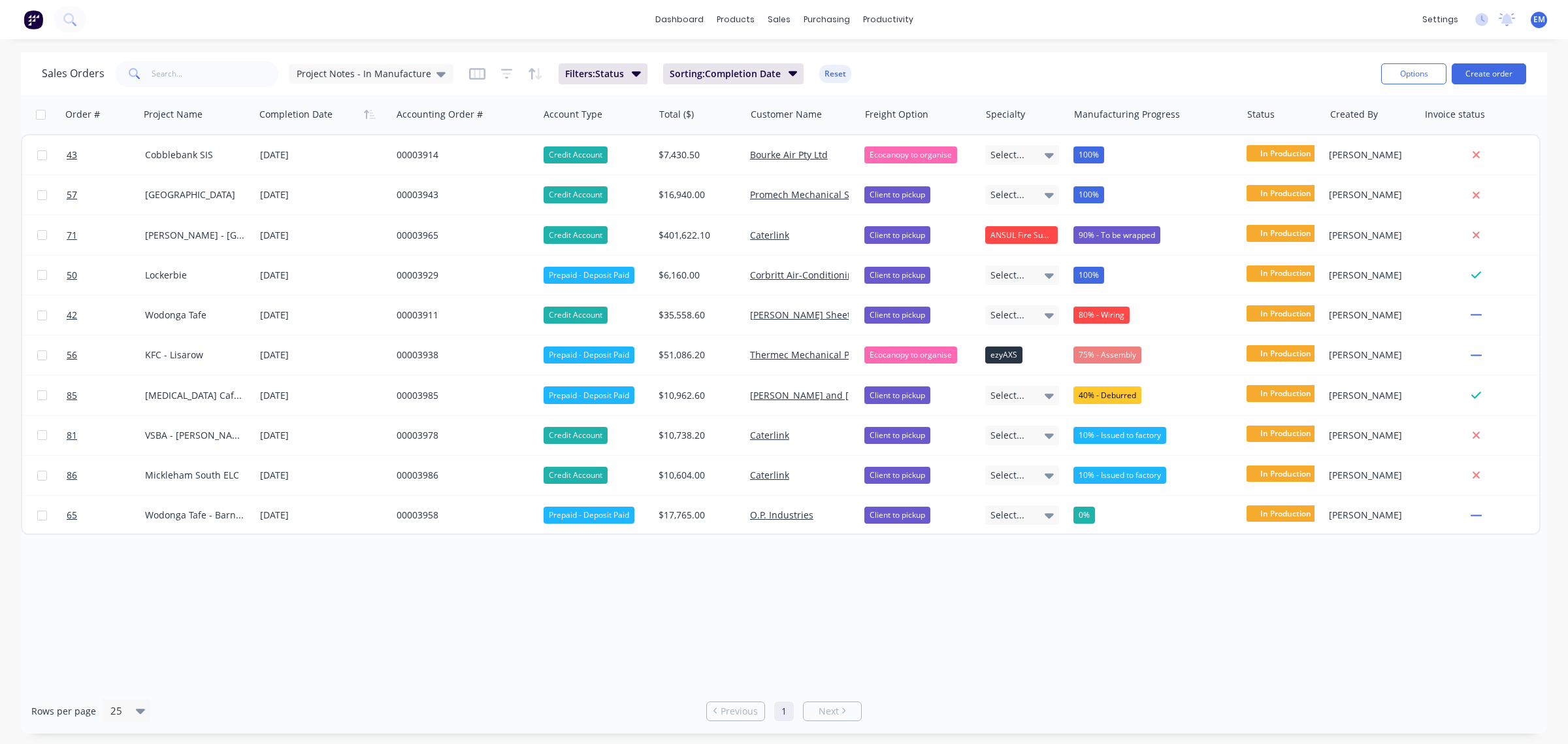
click at [1073, 72] on div "Sales Orders Project Notes - In Manufacture Filters: Status Sorting: Completion…" at bounding box center [706, 74] width 1328 height 32
click at [501, 65] on button "button" at bounding box center [507, 74] width 12 height 21
click at [474, 72] on icon "button" at bounding box center [476, 74] width 6 height 8
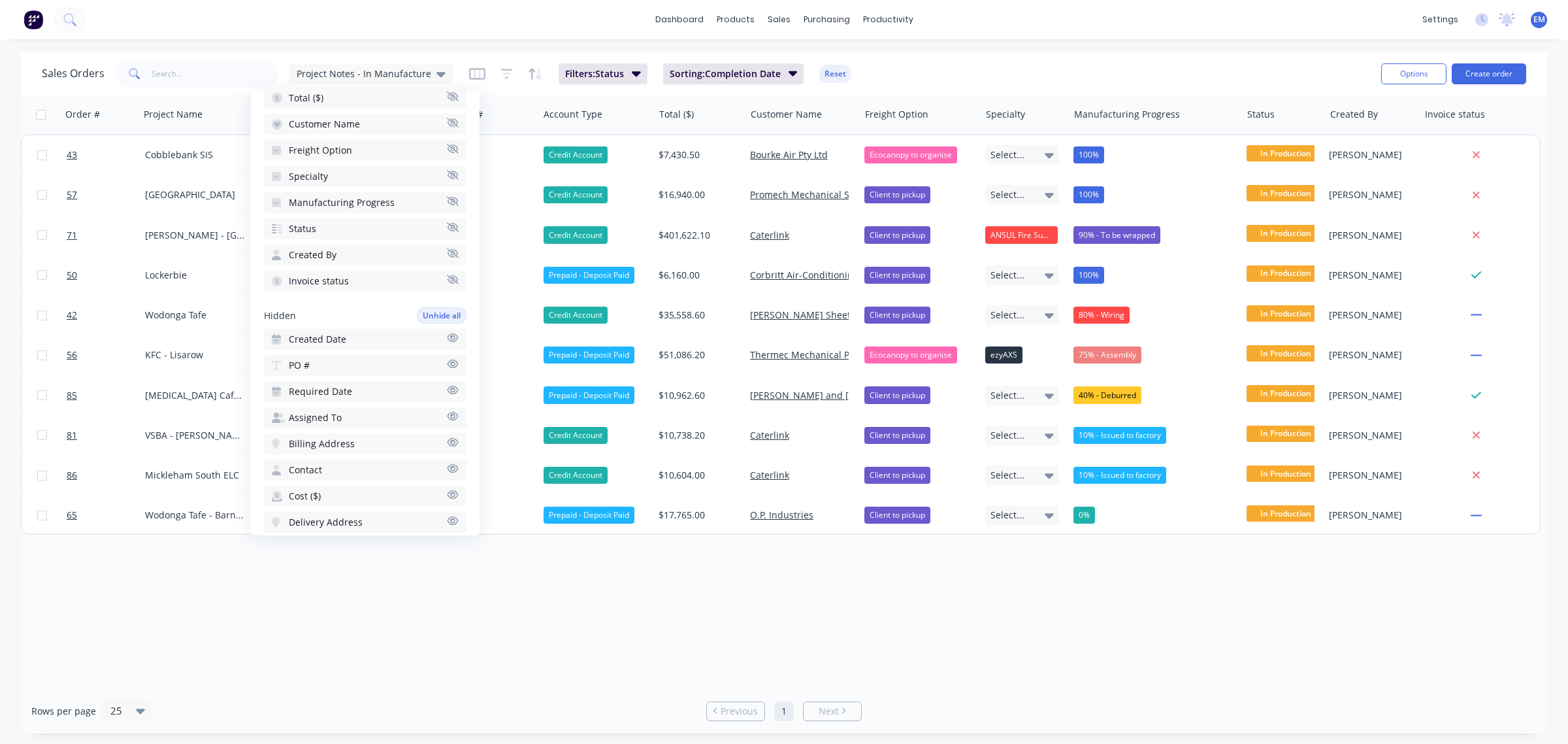
scroll to position [94, 0]
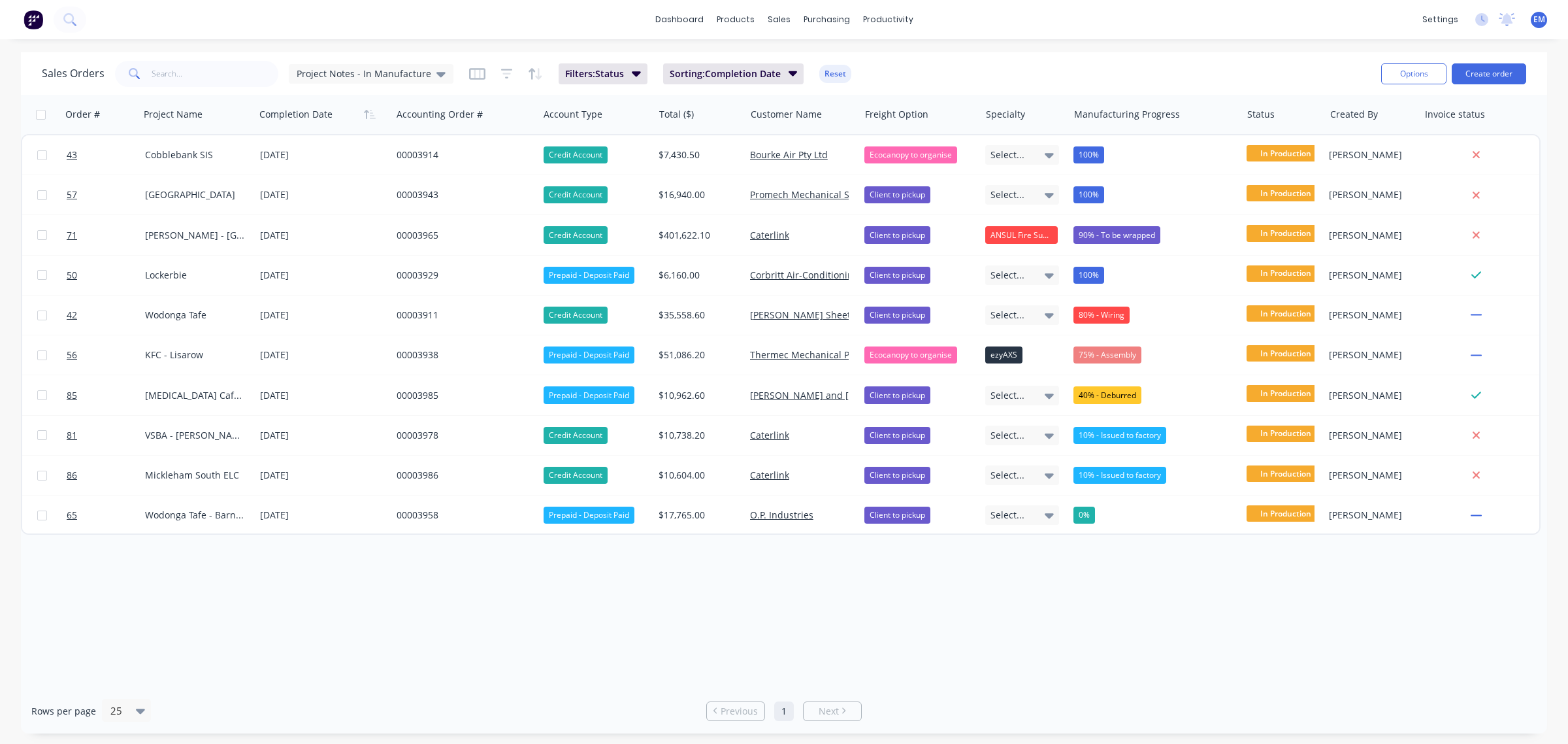
click at [492, 74] on div "Filters: Status Sorting: Completion Date Reset" at bounding box center [660, 74] width 383 height 21
click at [501, 72] on icon "button" at bounding box center [507, 74] width 12 height 13
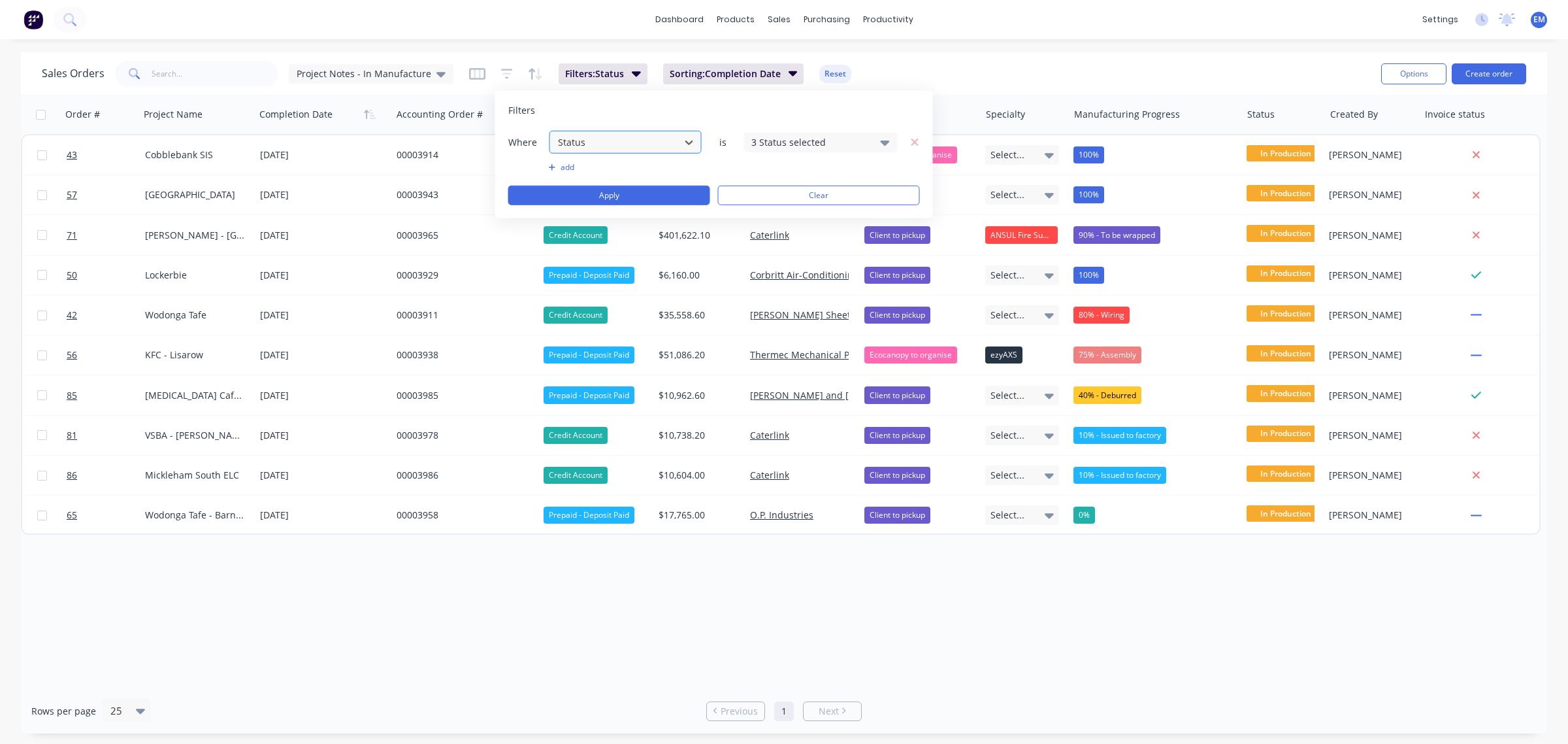
click at [648, 140] on div at bounding box center [615, 142] width 117 height 17
drag, startPoint x: 685, startPoint y: 116, endPoint x: 658, endPoint y: 132, distance: 31.4
click at [685, 116] on div "Filters Where Status is 3 Status selected add Apply Clear" at bounding box center [714, 154] width 437 height 127
click at [562, 167] on button "add" at bounding box center [625, 167] width 153 height 10
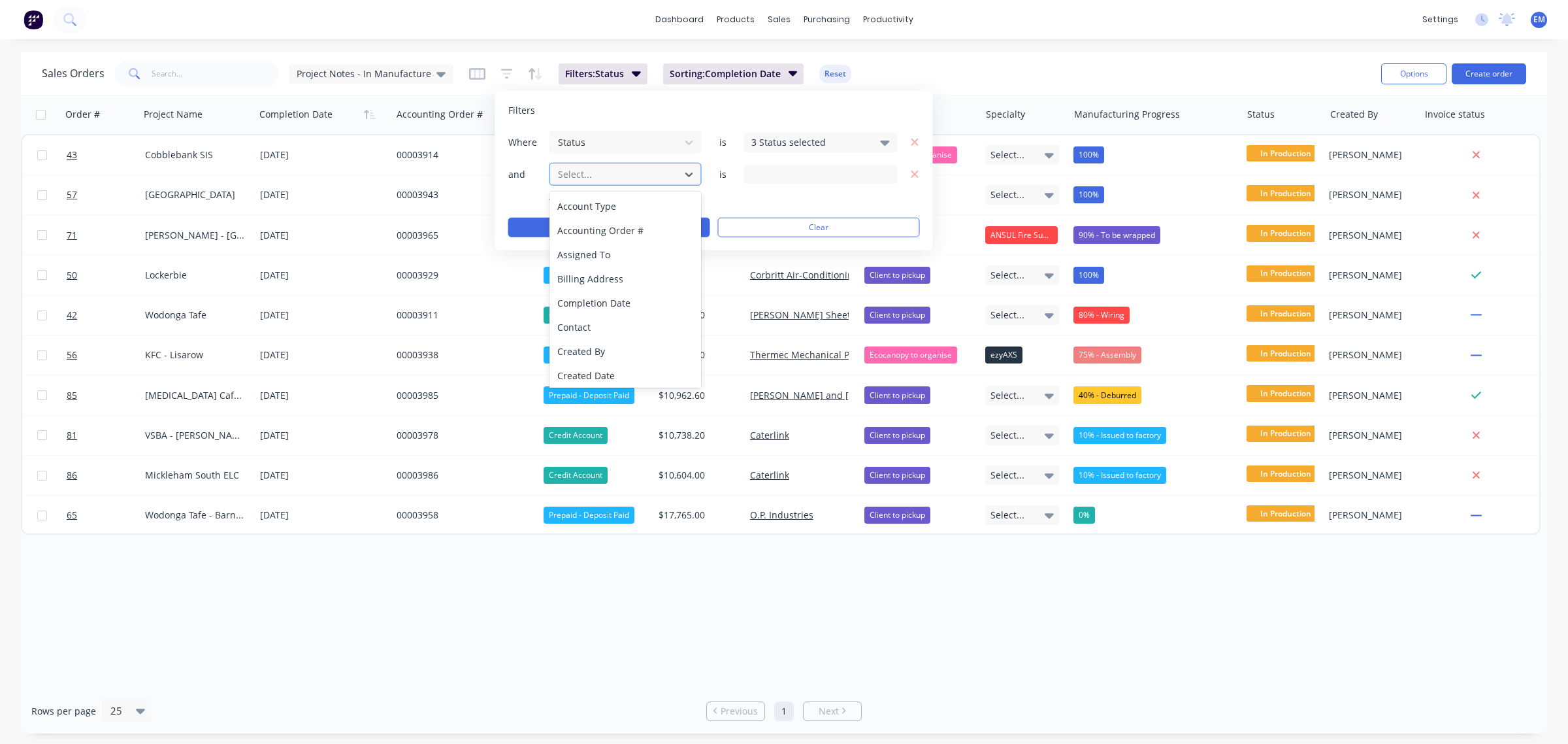
click at [610, 170] on div at bounding box center [615, 174] width 117 height 17
click at [753, 196] on div "add" at bounding box center [714, 199] width 412 height 10
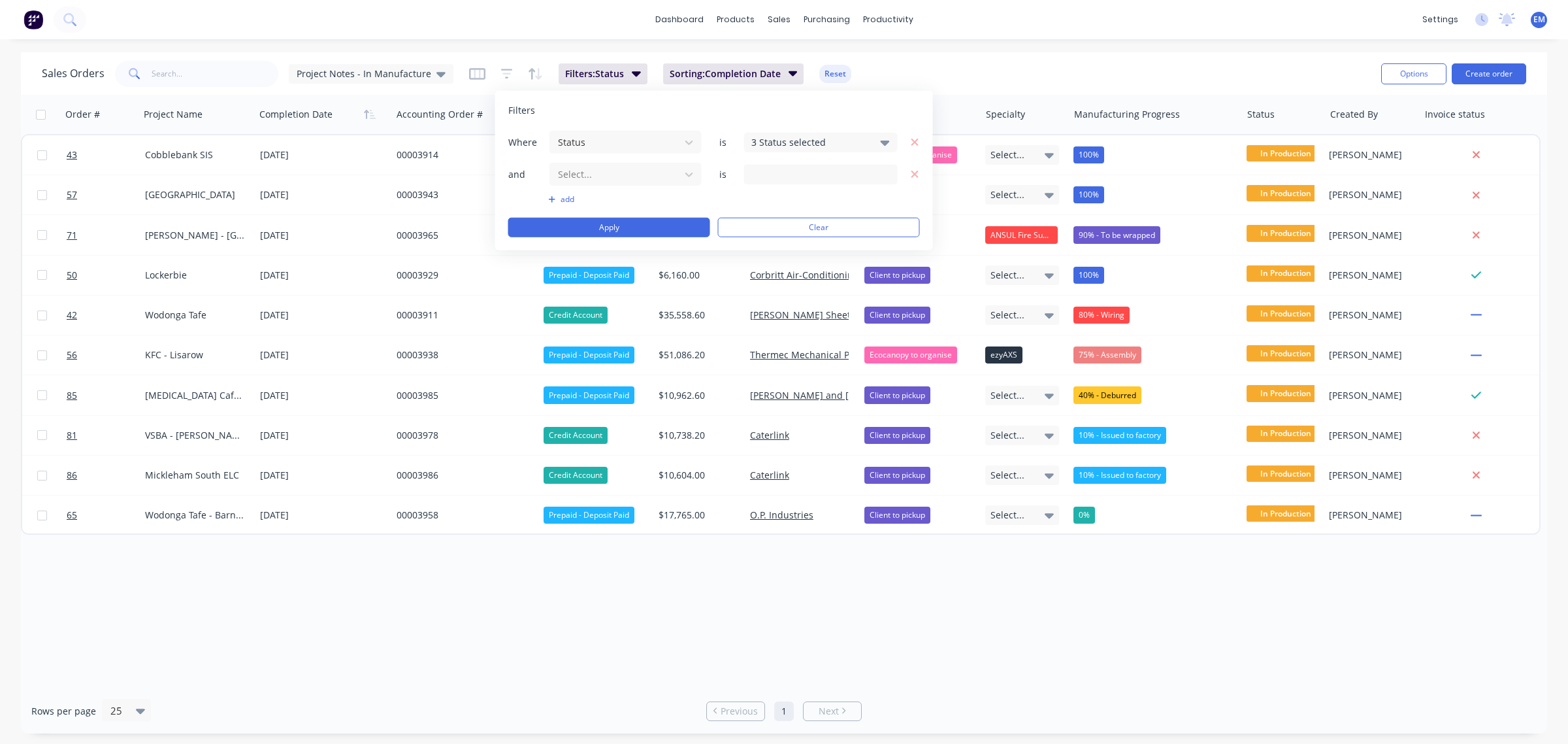
click at [962, 83] on div "Sales Orders Project Notes - In Manufacture Filters: Status Sorting: Completion…" at bounding box center [706, 74] width 1328 height 32
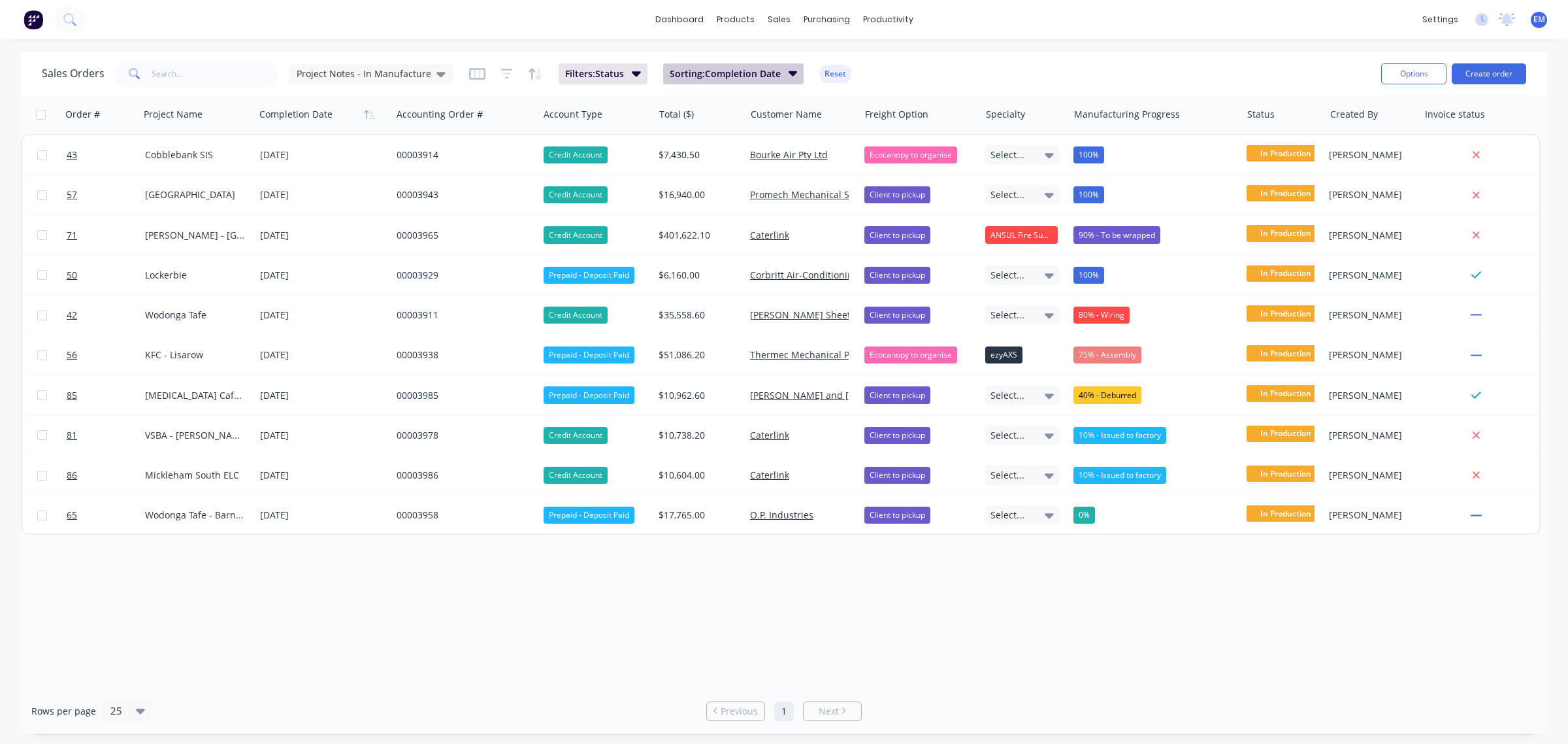
click at [756, 67] on span "Sorting: Completion Date" at bounding box center [725, 74] width 111 height 13
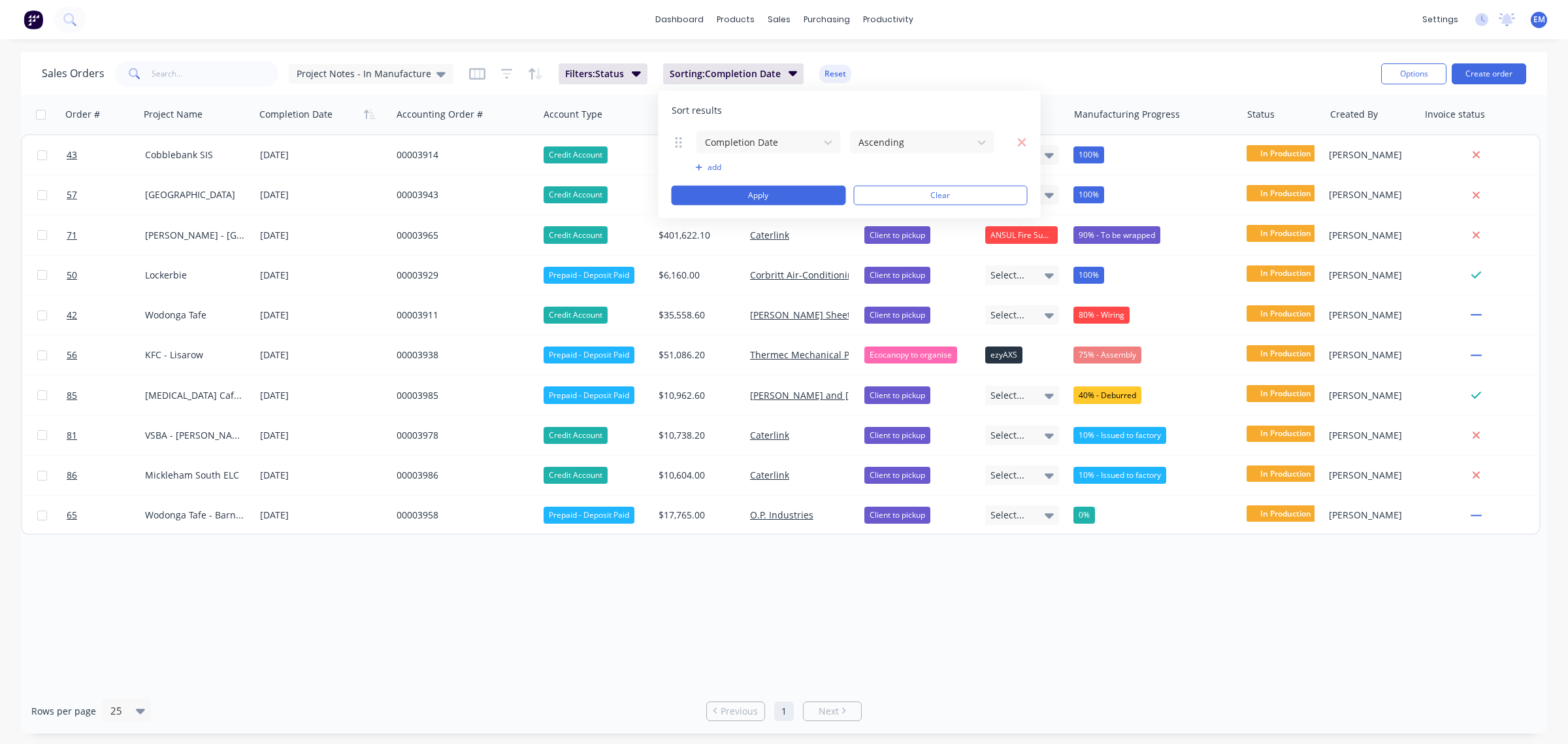
click at [974, 59] on div "Sales Orders Project Notes - In Manufacture Filters: Status Sorting: Completion…" at bounding box center [706, 74] width 1328 height 32
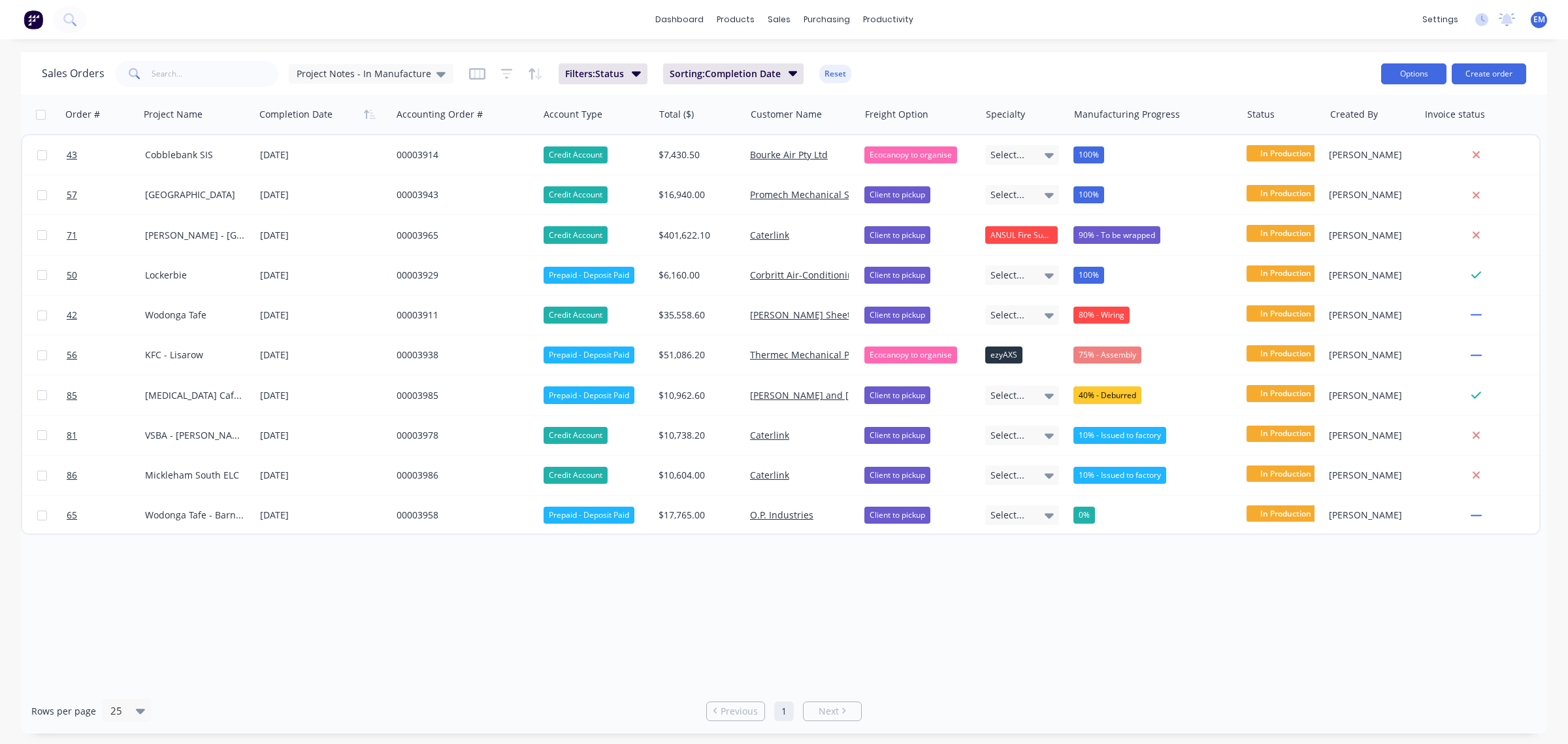
click at [1421, 73] on button "Options" at bounding box center [1414, 74] width 65 height 21
click at [1290, 82] on div "Sales Orders Project Notes - In Manufacture Filters: Status Sorting: Completion…" at bounding box center [706, 74] width 1328 height 32
click at [478, 68] on icon "button" at bounding box center [477, 74] width 17 height 12
click at [501, 69] on icon "button" at bounding box center [507, 74] width 12 height 10
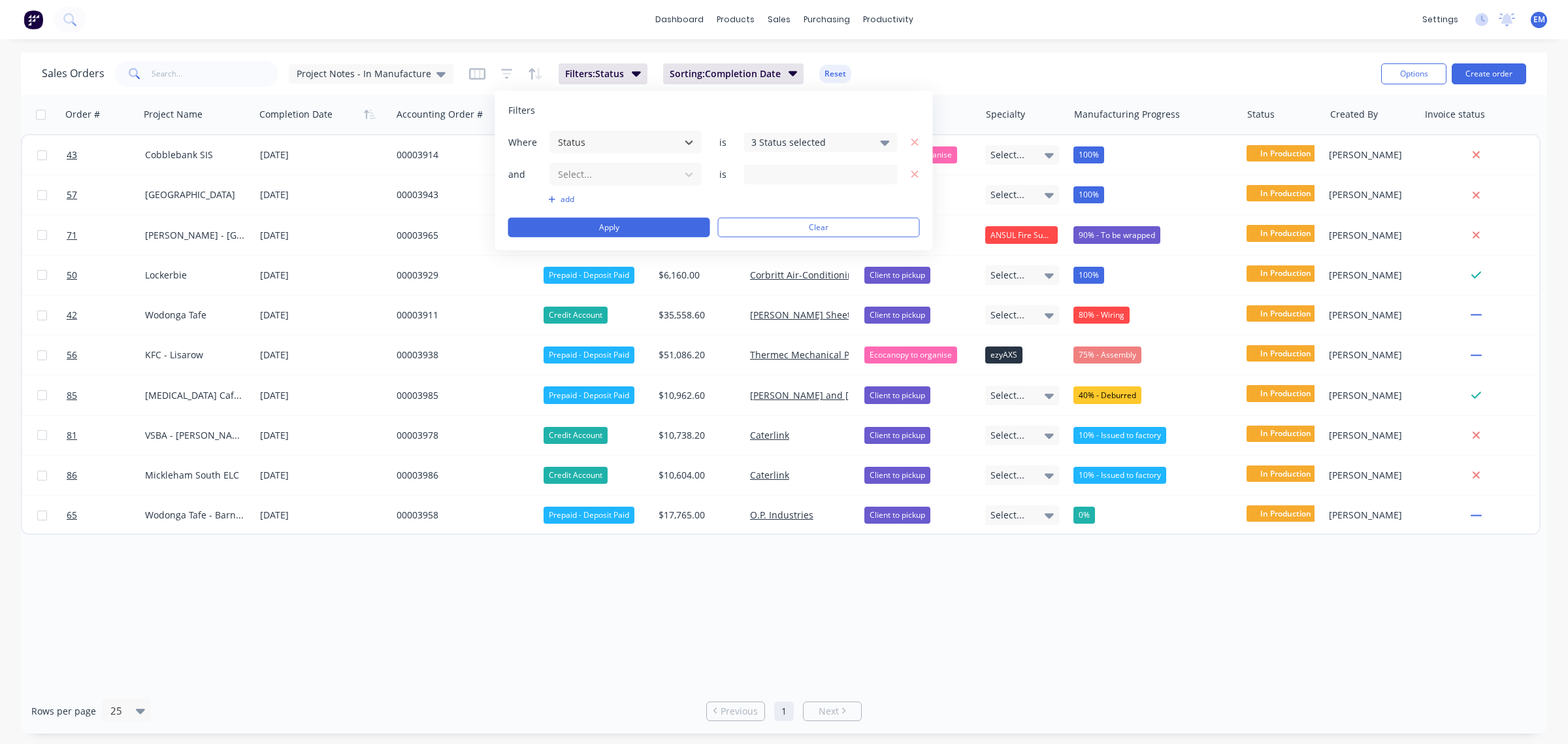
click at [834, 142] on div "3 Status selected" at bounding box center [810, 142] width 118 height 14
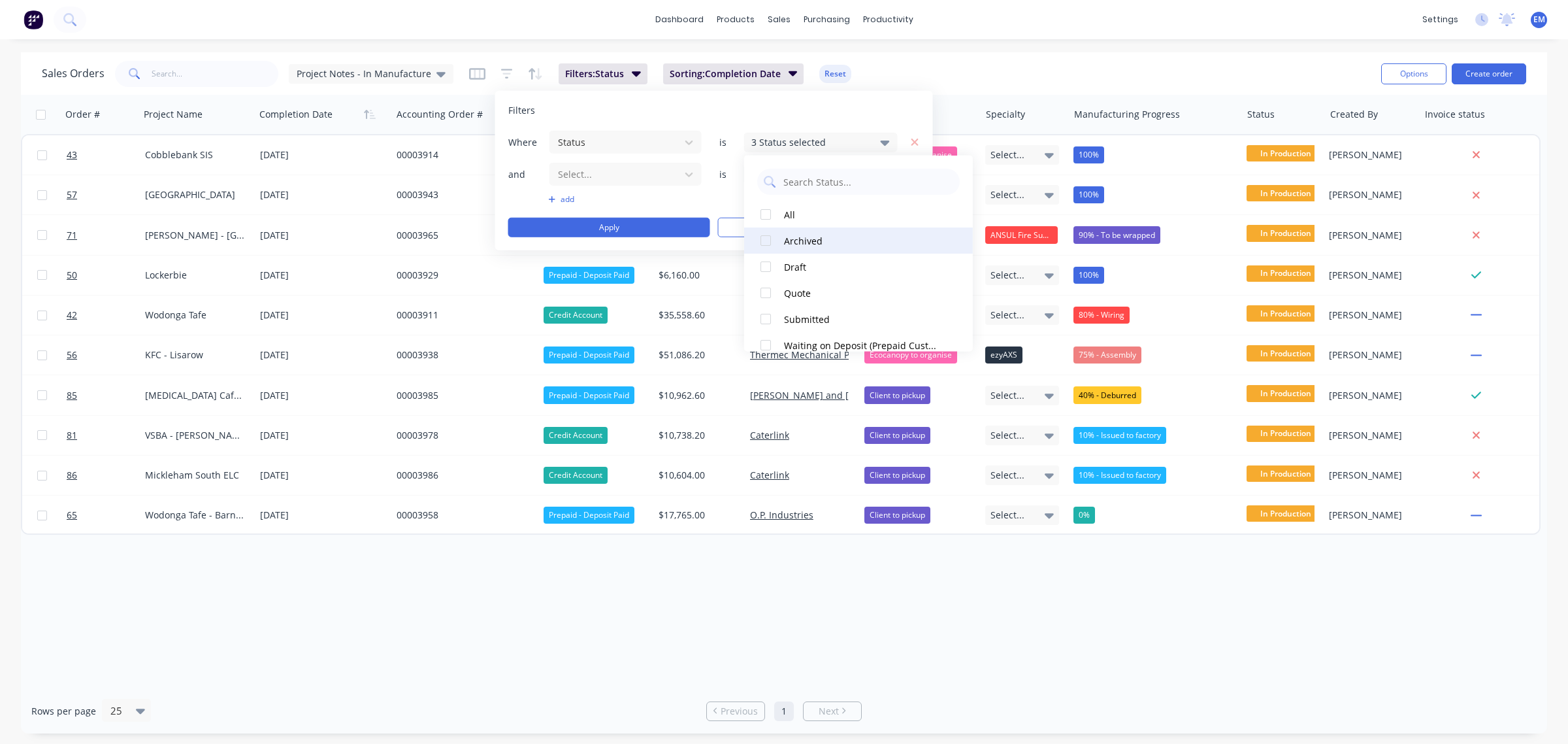
click at [798, 235] on div "Archived" at bounding box center [862, 240] width 157 height 14
click at [810, 99] on div "Filters Where Status is 4 Status selected and Select... is add Apply Clear" at bounding box center [714, 171] width 437 height 160
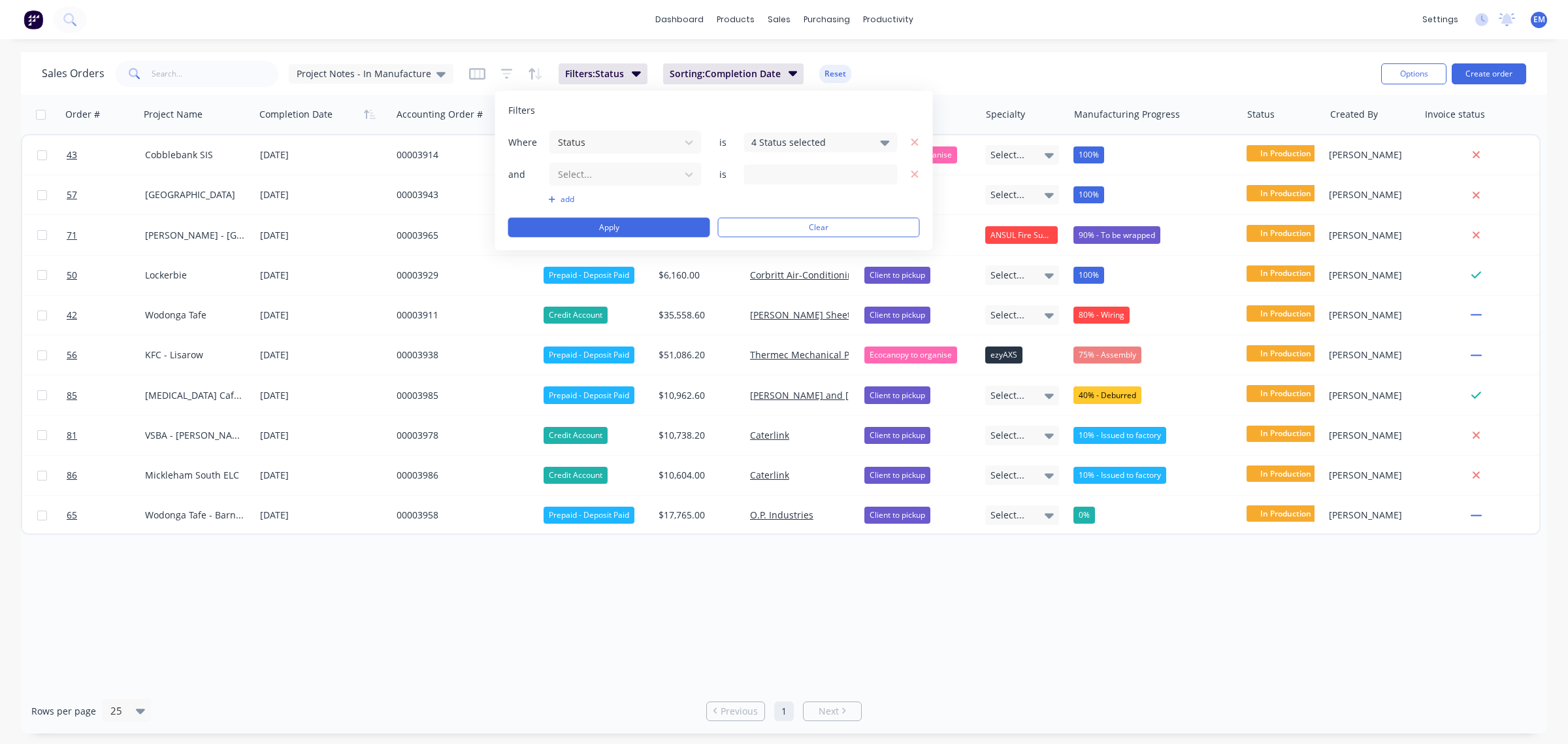
click at [811, 135] on div "4 Status selected" at bounding box center [810, 142] width 118 height 14
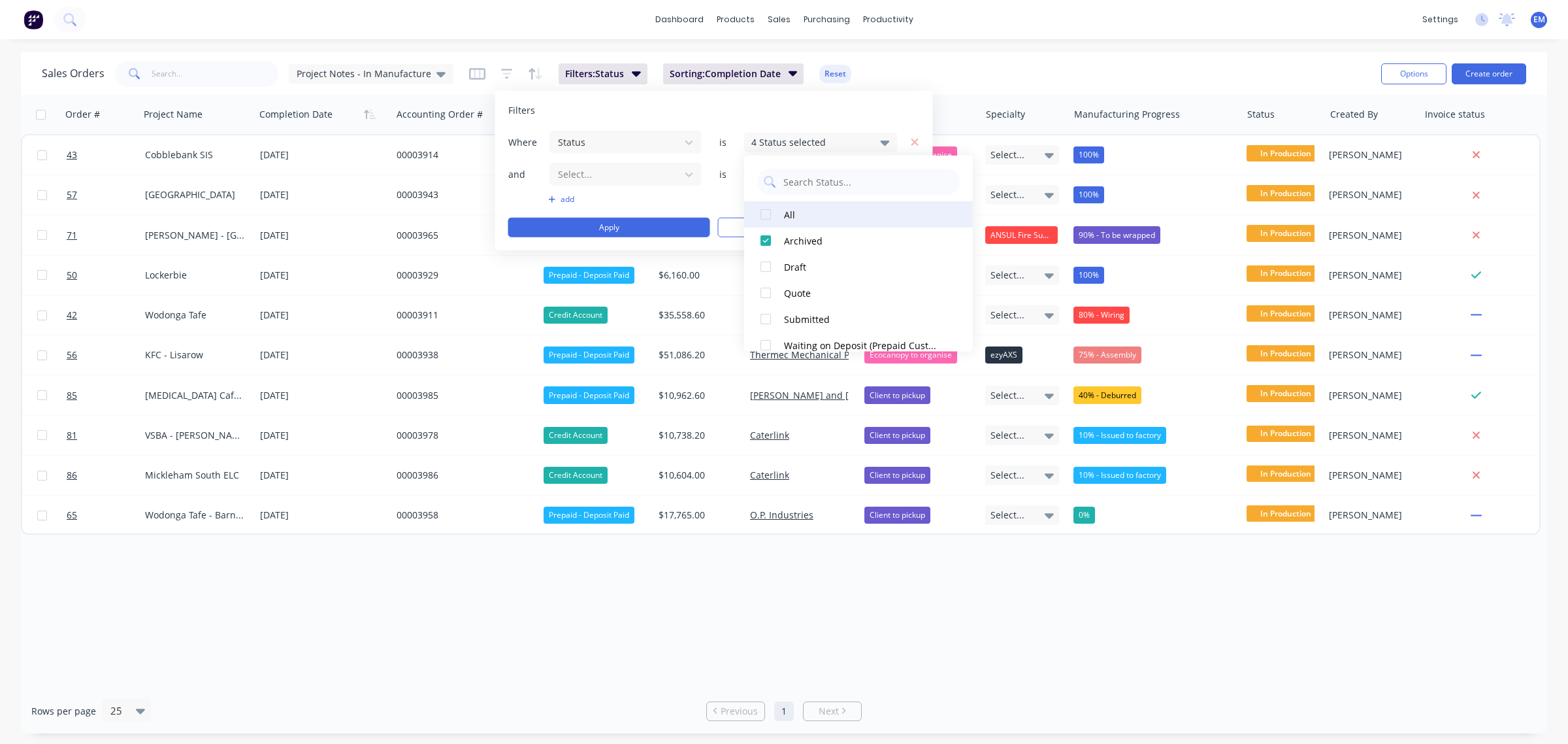
click at [837, 213] on div "All" at bounding box center [862, 214] width 157 height 14
click at [836, 214] on div "All" at bounding box center [862, 214] width 157 height 14
click at [808, 233] on div "Archived" at bounding box center [862, 240] width 157 height 14
click at [819, 108] on div "Filters" at bounding box center [714, 110] width 412 height 13
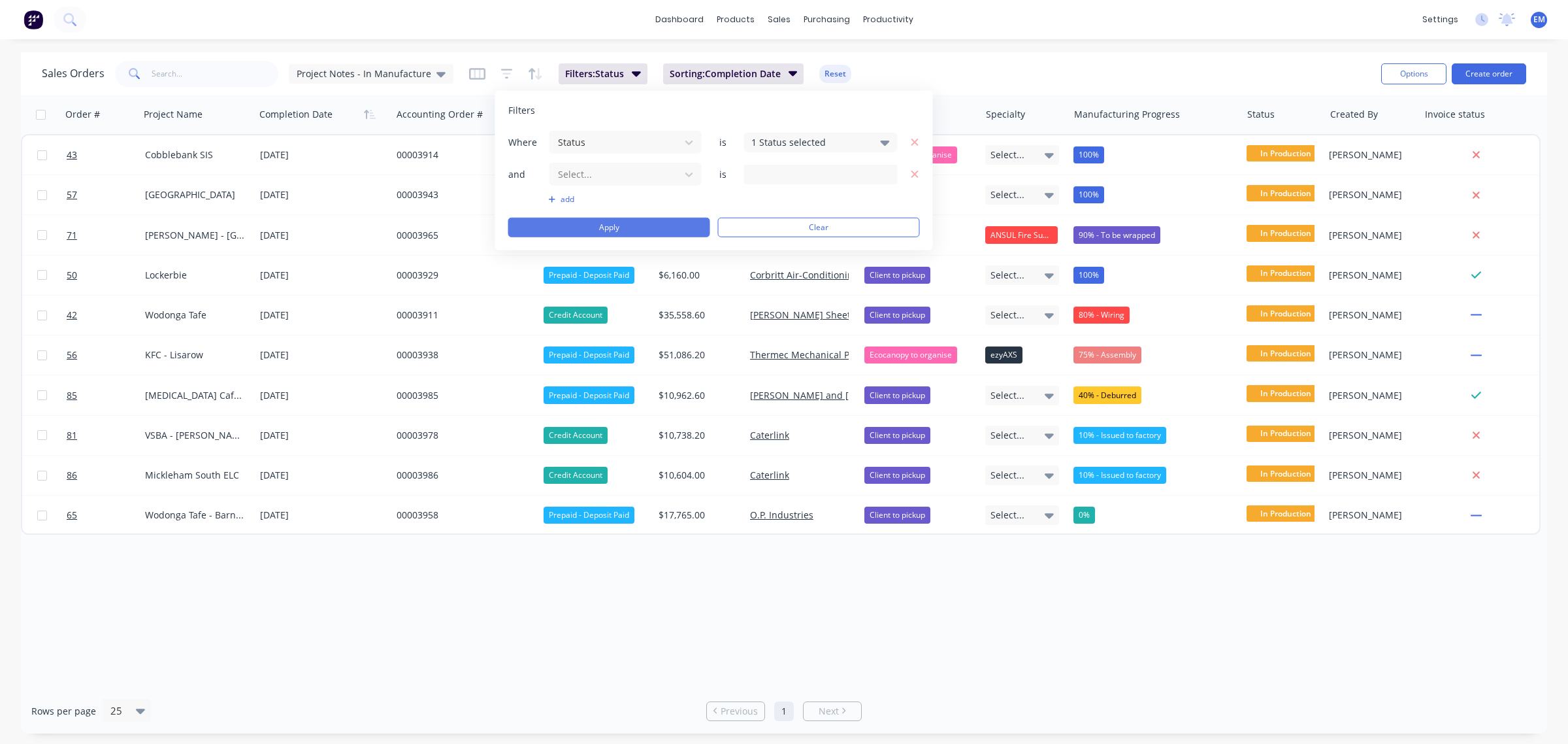
click at [668, 224] on button "Apply" at bounding box center [609, 227] width 202 height 19
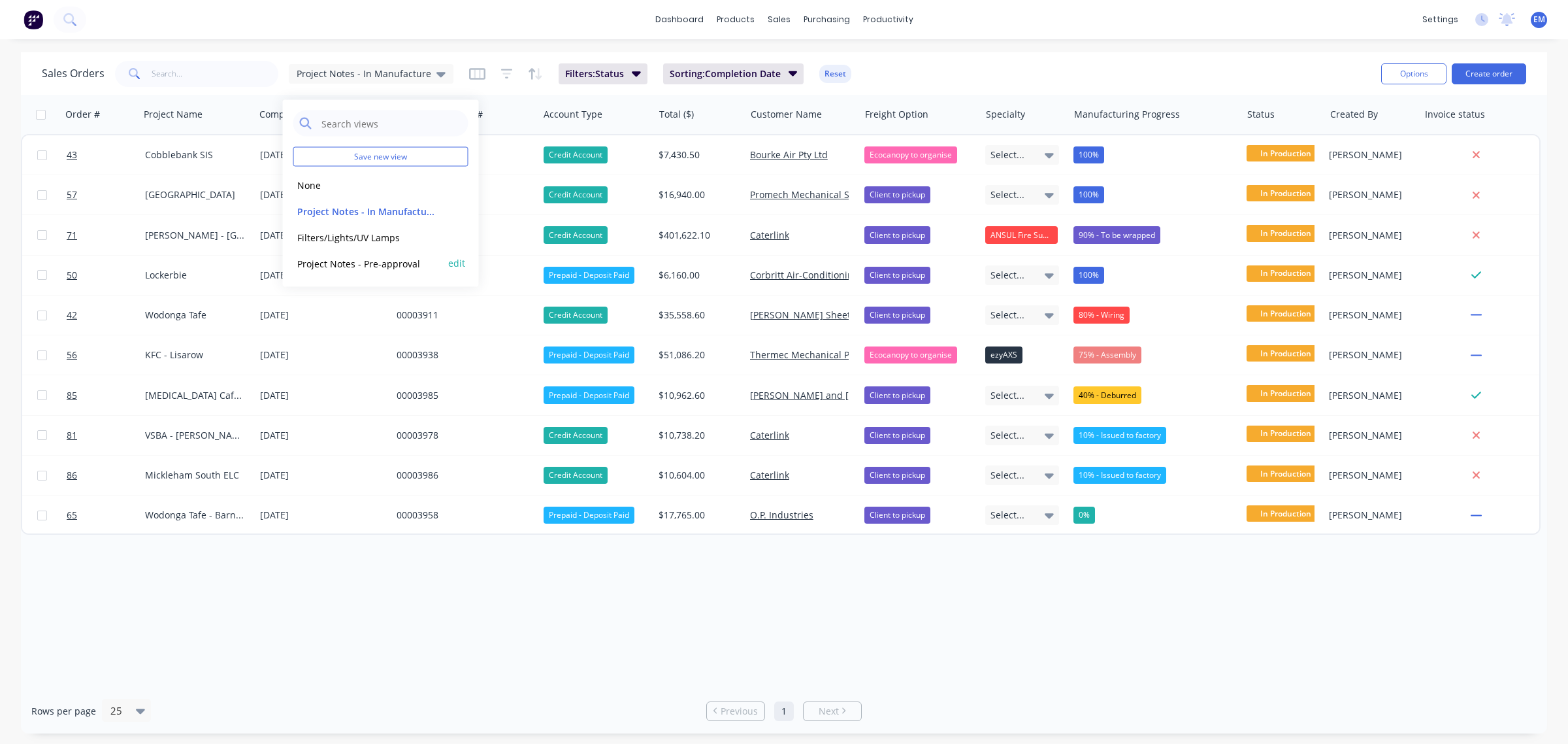
click at [393, 263] on button "Project Notes - Pre-approval" at bounding box center [367, 263] width 149 height 15
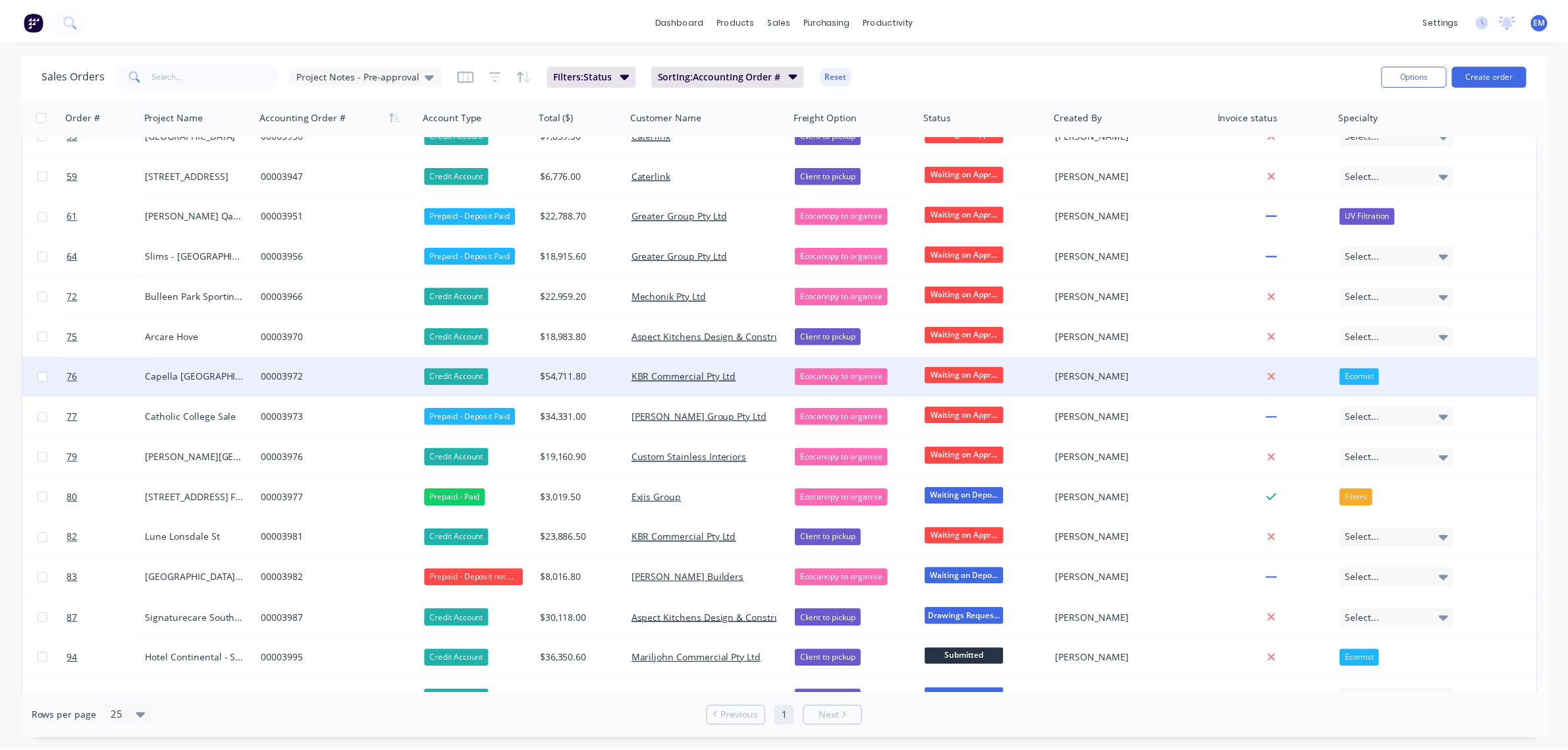
scroll to position [288, 0]
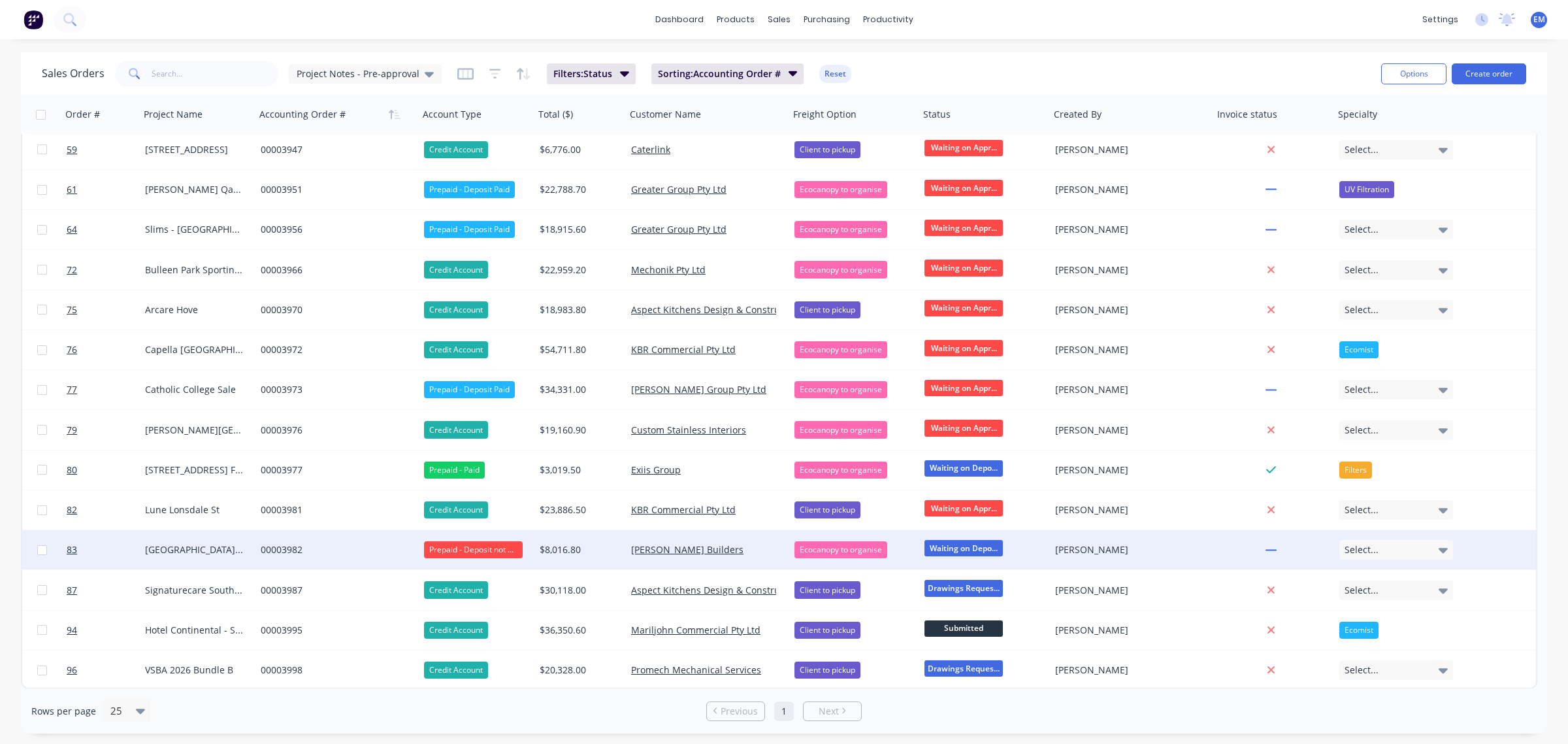
click at [292, 546] on div "00003982" at bounding box center [333, 549] width 145 height 13
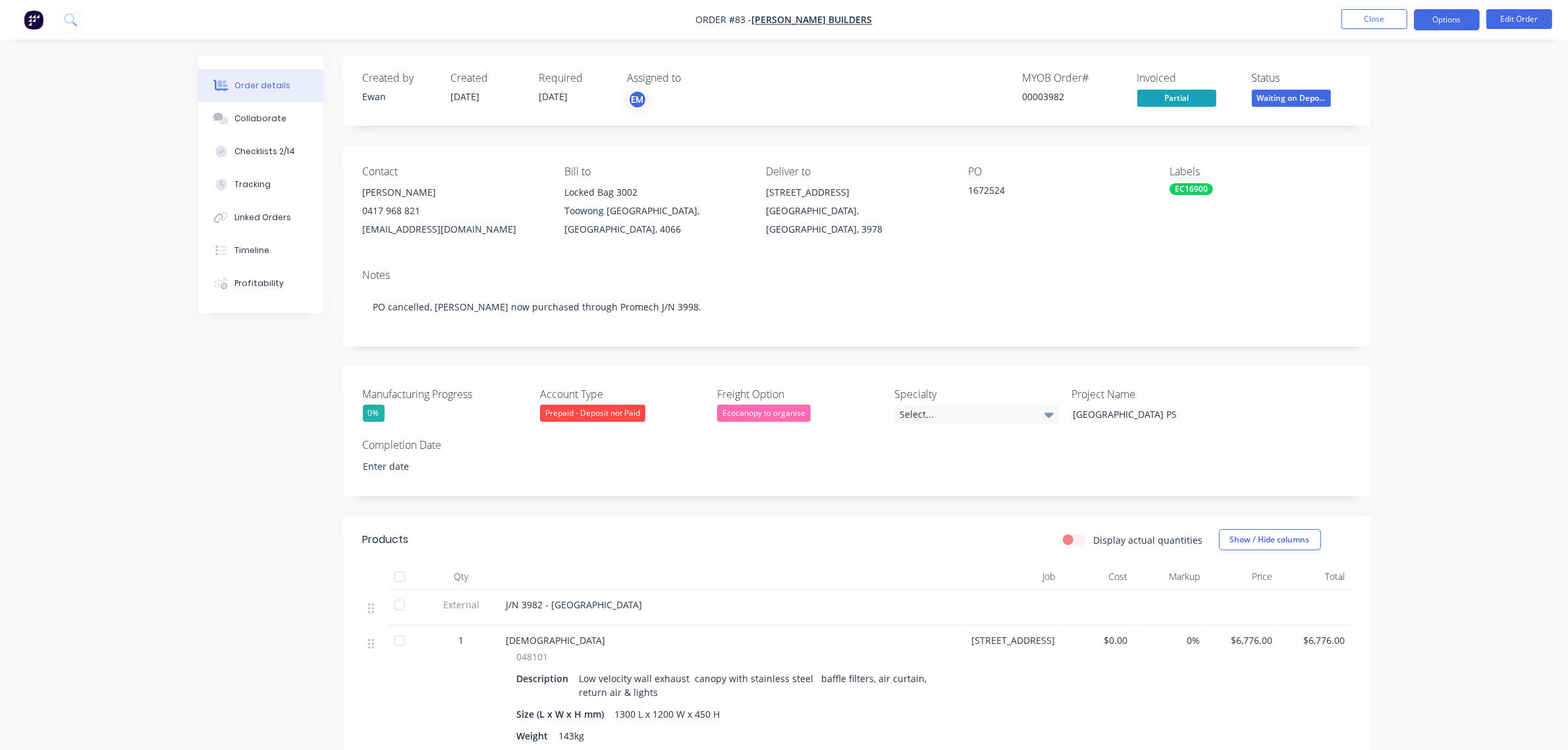
click at [1434, 23] on button "Options" at bounding box center [1447, 20] width 66 height 21
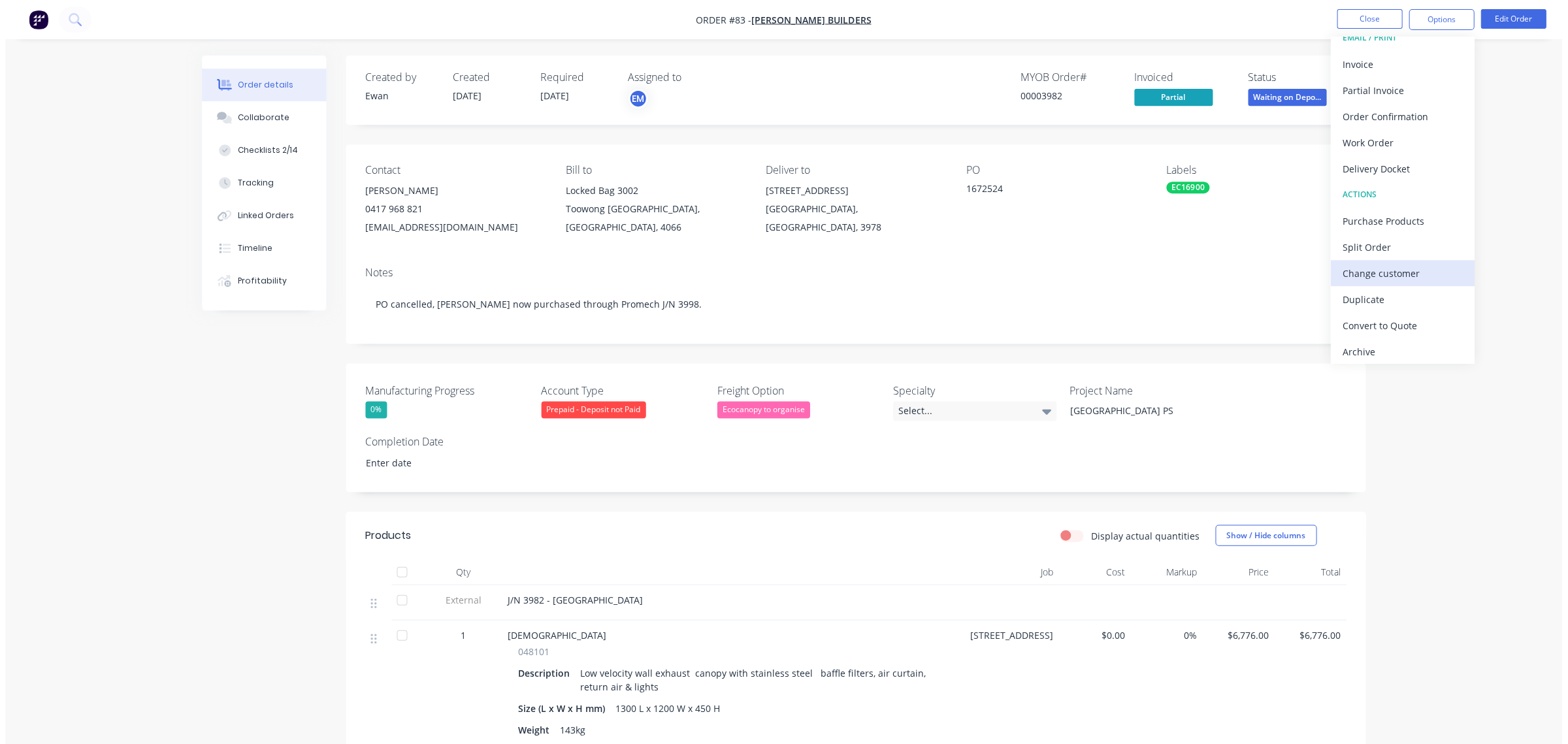
scroll to position [19, 0]
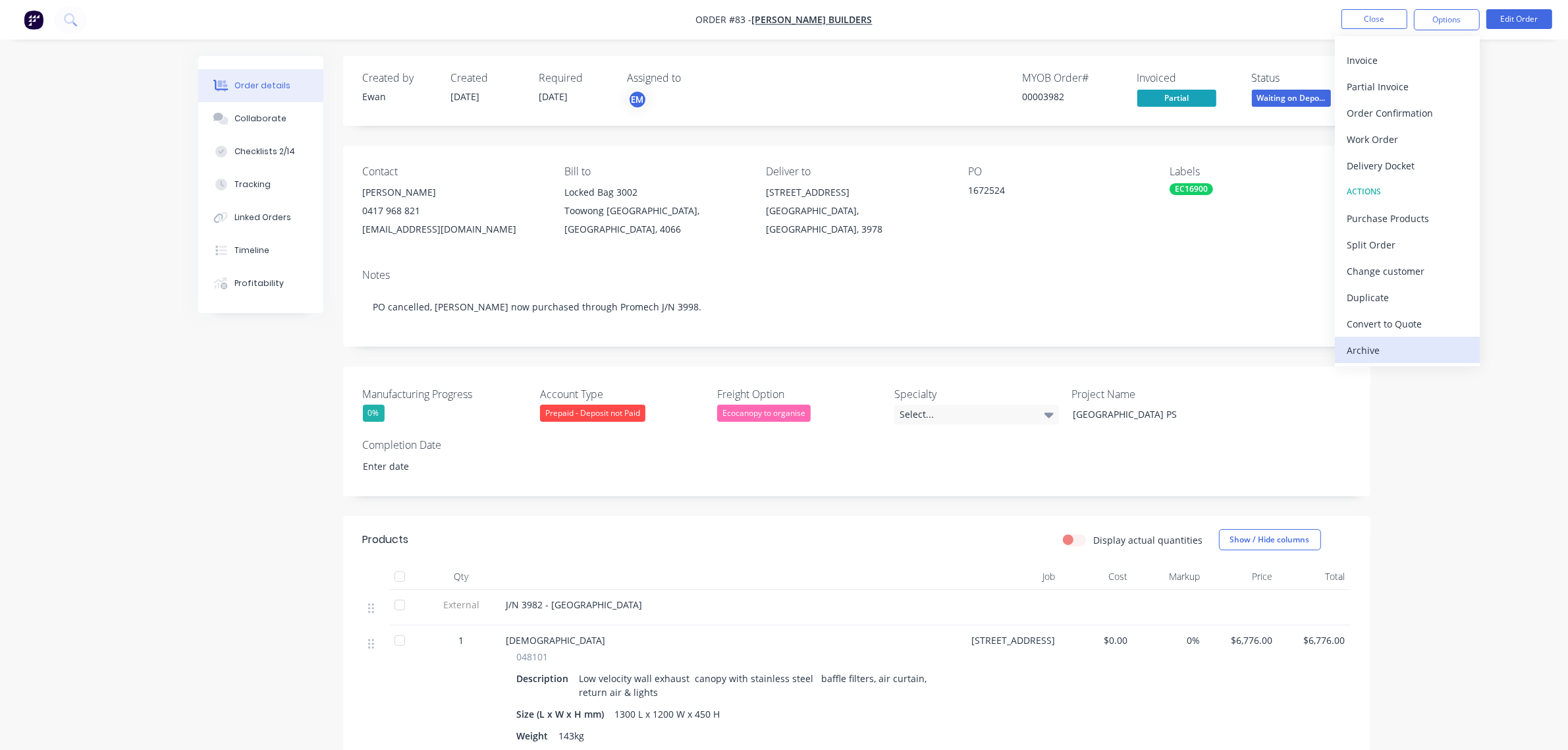
click at [1400, 346] on div "Archive" at bounding box center [1407, 349] width 121 height 19
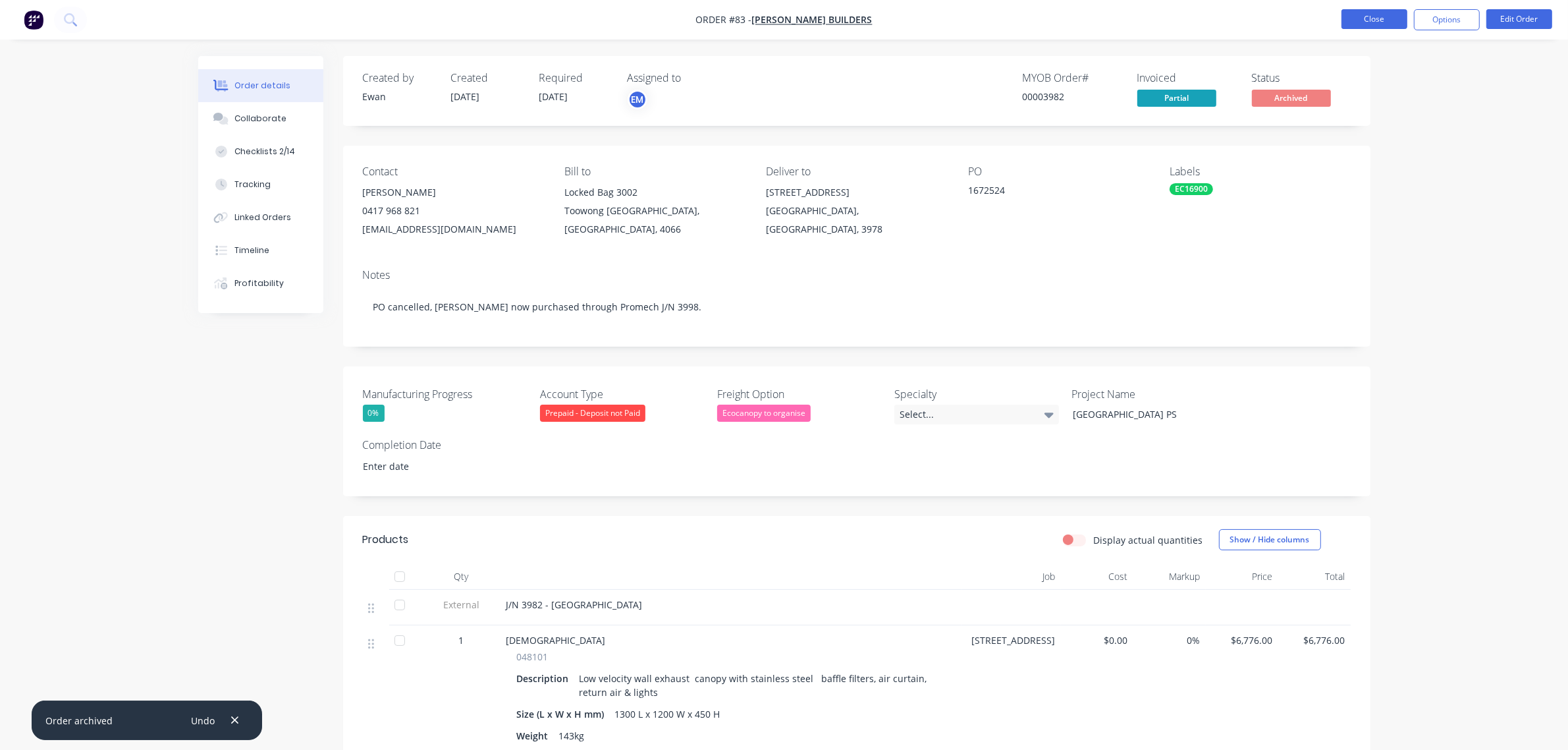
click at [1378, 20] on button "Close" at bounding box center [1374, 19] width 66 height 20
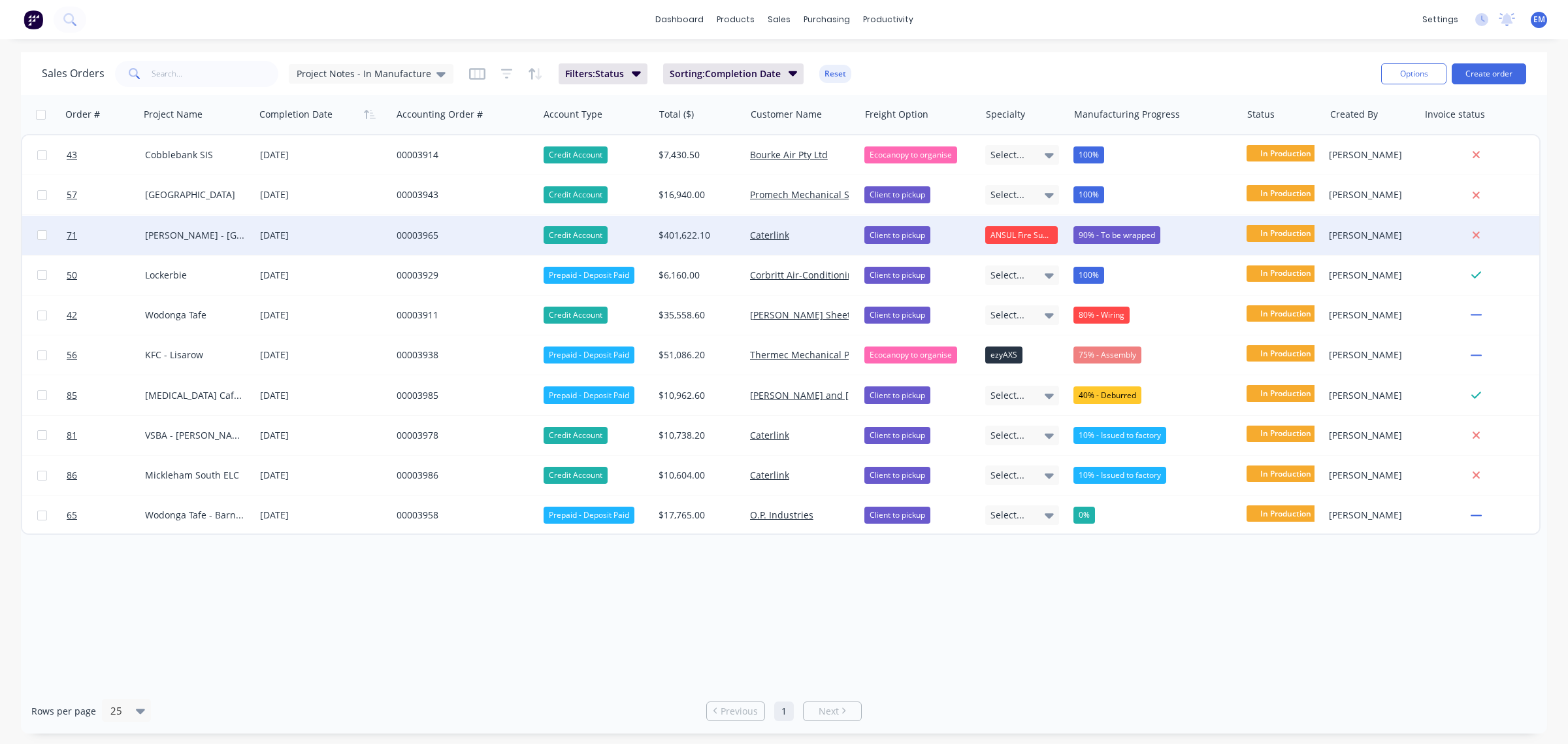
click at [1120, 231] on div "90% - To be wrapped" at bounding box center [1117, 234] width 87 height 17
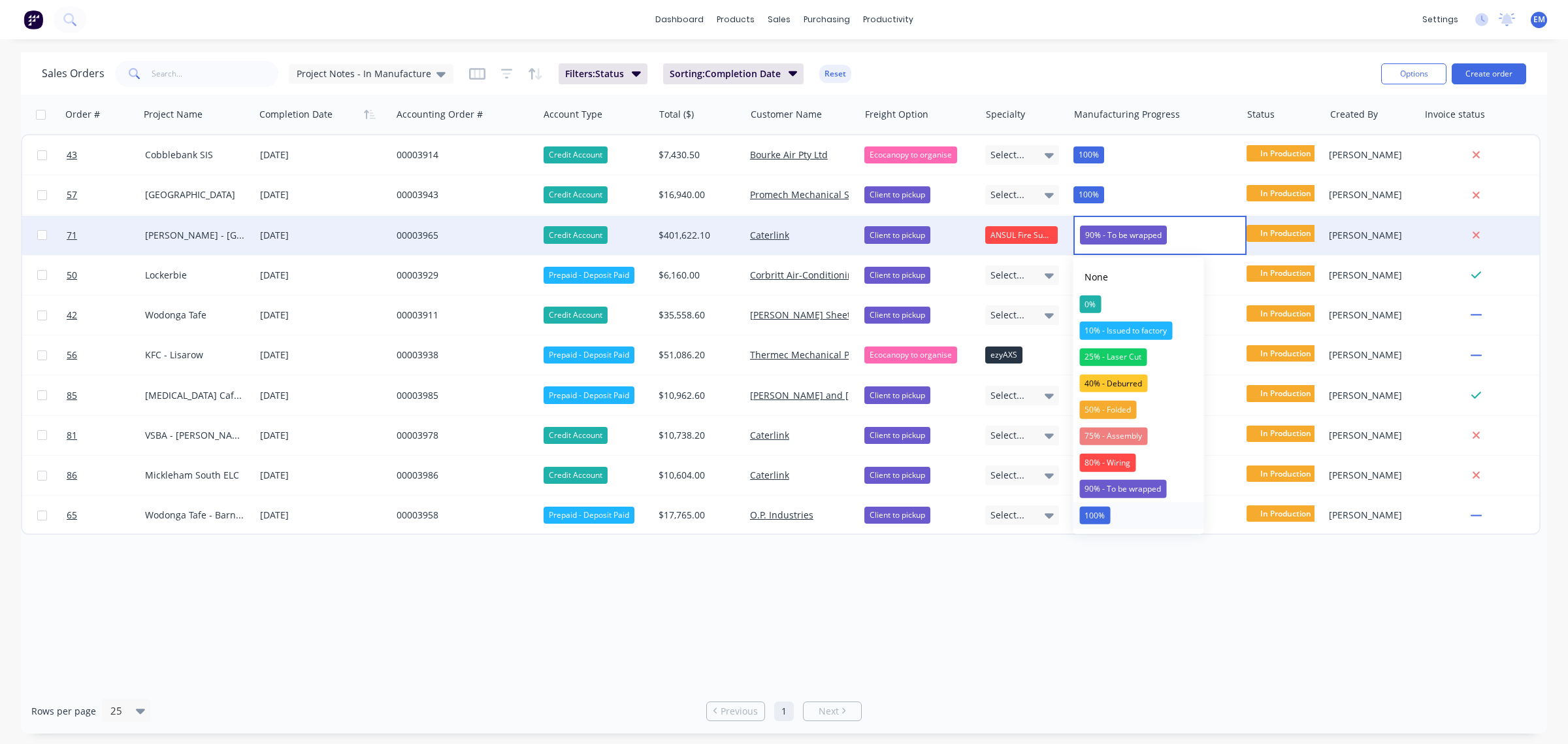
click at [1121, 516] on button "100%" at bounding box center [1139, 515] width 131 height 26
